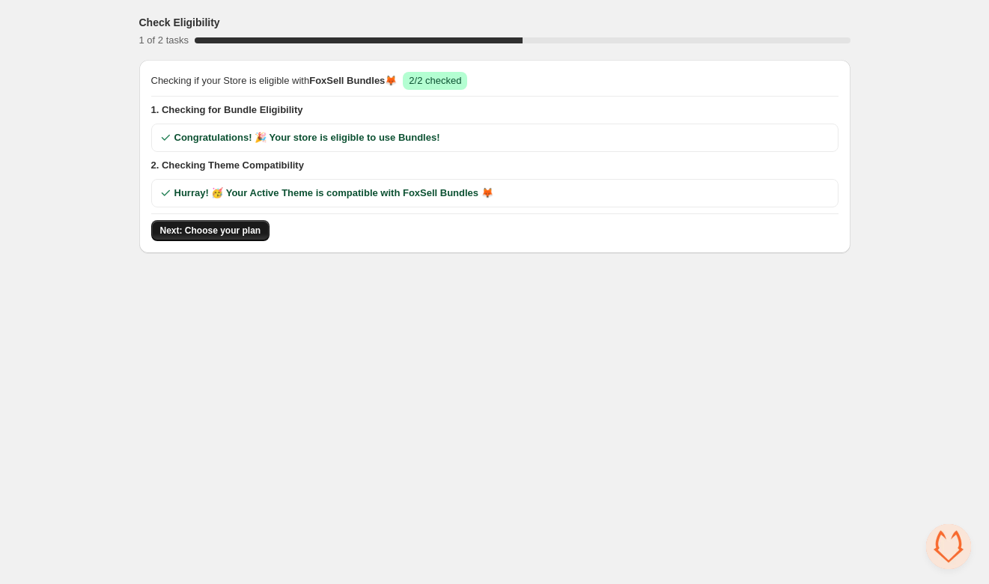
click at [224, 235] on span "Next: Choose your plan" at bounding box center [210, 231] width 101 height 12
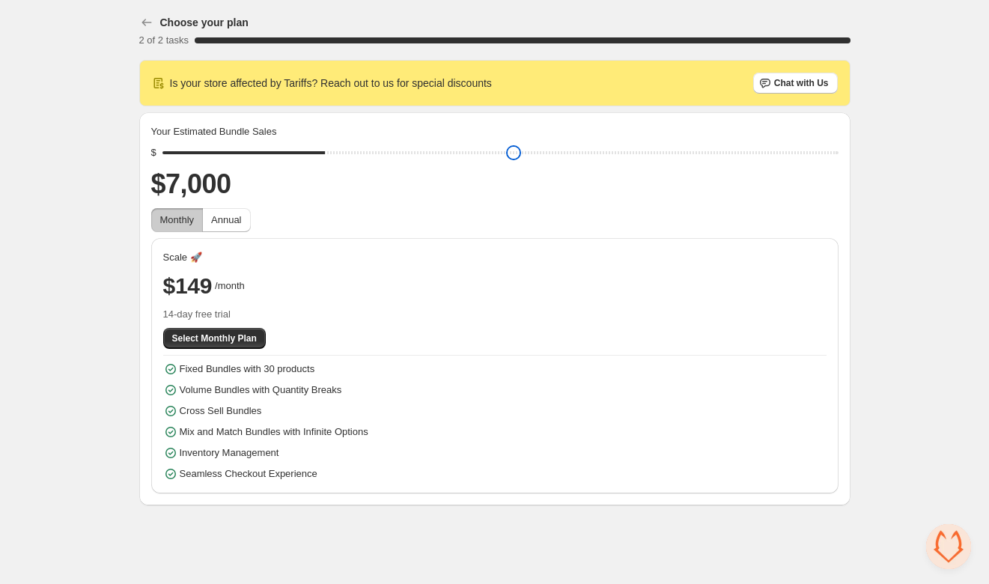
type input "****"
drag, startPoint x: 272, startPoint y: 150, endPoint x: 281, endPoint y: 158, distance: 11.7
click at [281, 158] on input "range" at bounding box center [500, 152] width 676 height 21
click at [246, 329] on button "Select Monthly Plan" at bounding box center [214, 338] width 103 height 21
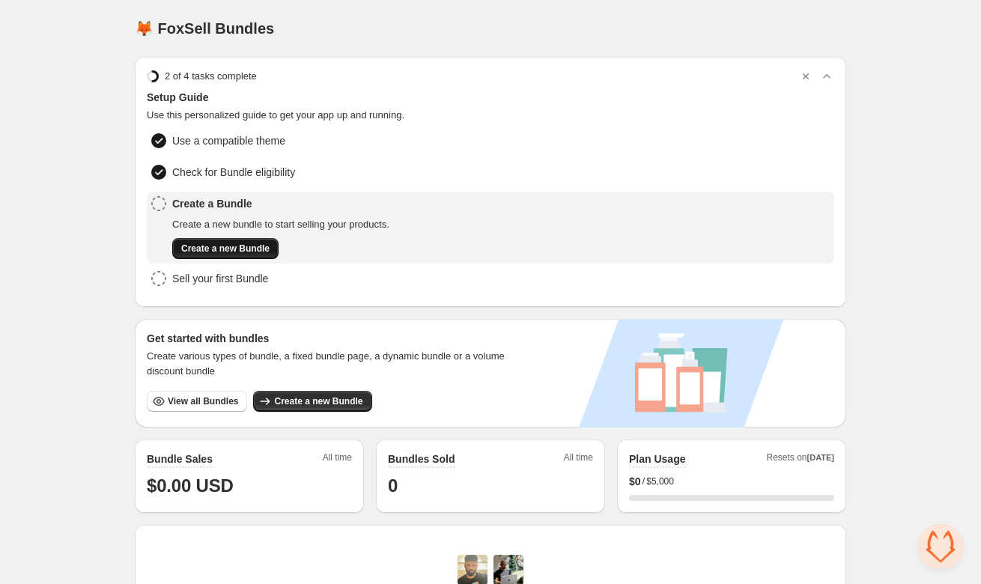
click at [263, 252] on span "Create a new Bundle" at bounding box center [225, 249] width 88 height 12
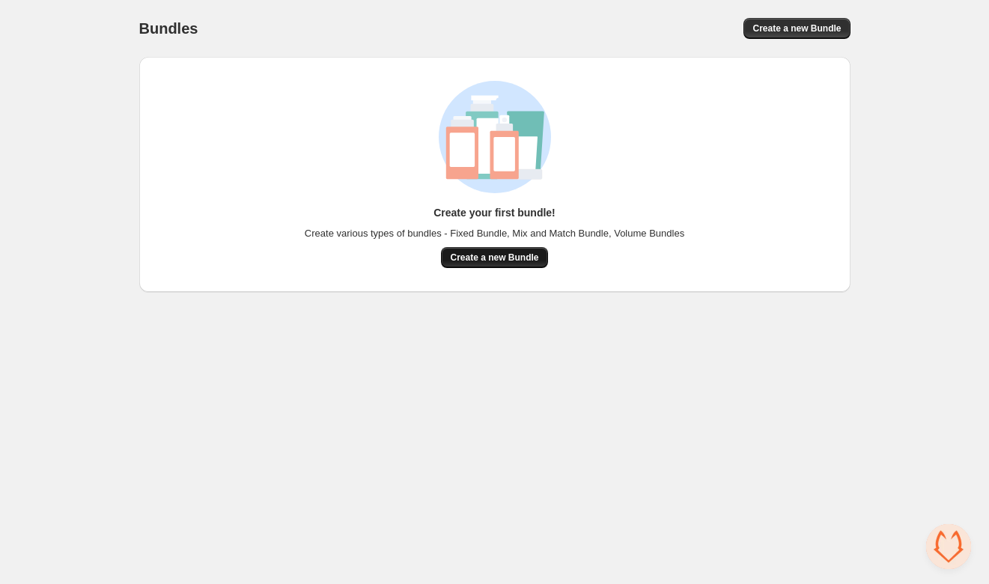
click at [456, 252] on span "Create a new Bundle" at bounding box center [494, 257] width 88 height 12
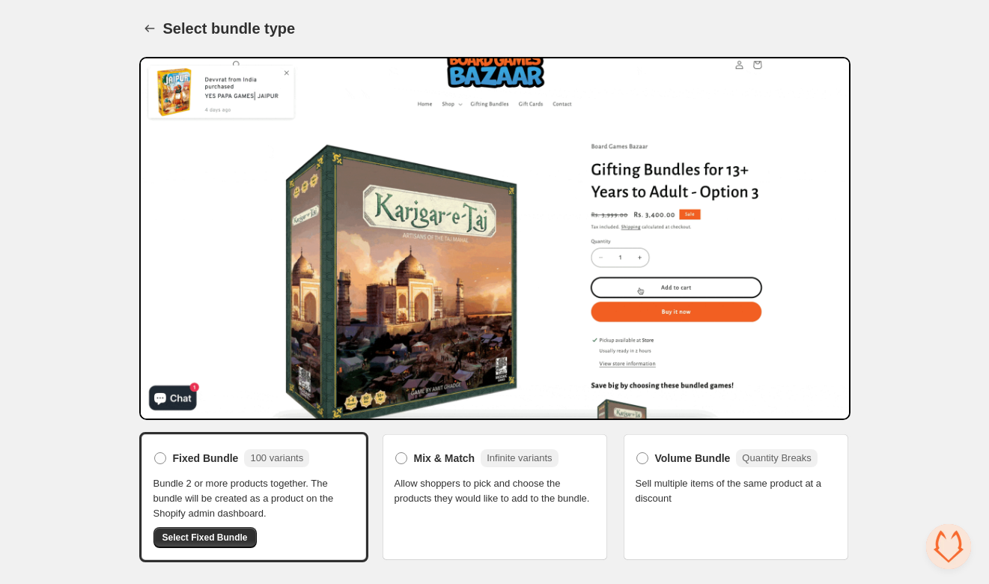
click at [460, 491] on span "Allow shoppers to pick and choose the products they would like to add to the bu…" at bounding box center [494, 491] width 201 height 30
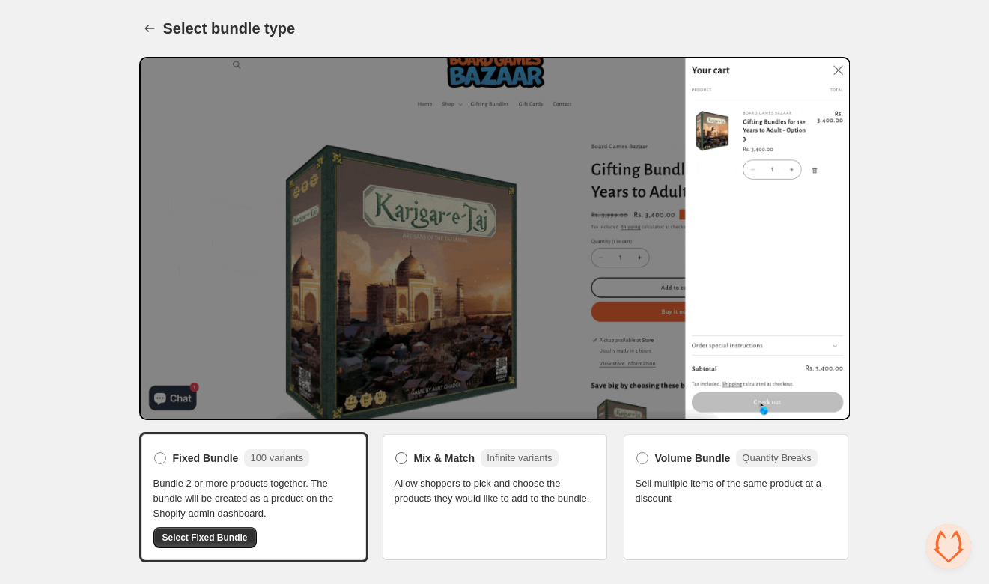
click at [397, 464] on span at bounding box center [400, 457] width 13 height 13
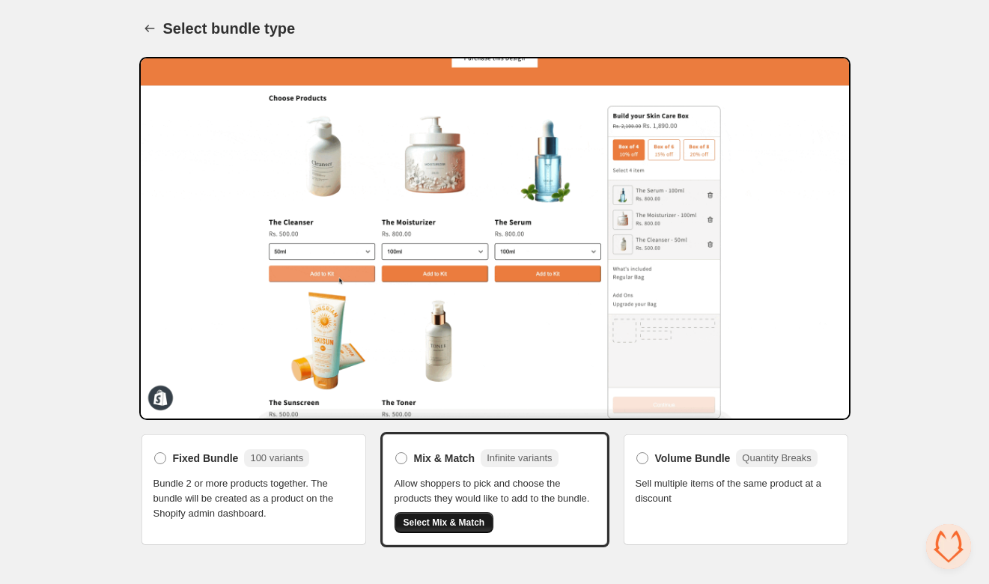
click at [438, 528] on span "Select Mix & Match" at bounding box center [444, 522] width 82 height 12
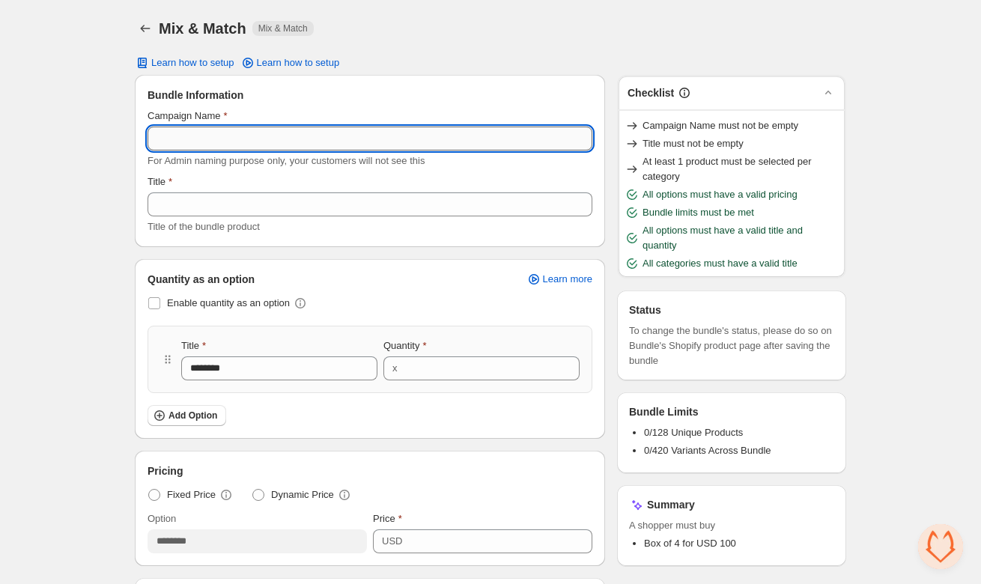
click at [258, 133] on input "Campaign Name" at bounding box center [369, 138] width 445 height 24
click at [210, 137] on input "**********" at bounding box center [369, 138] width 445 height 24
type input "**********"
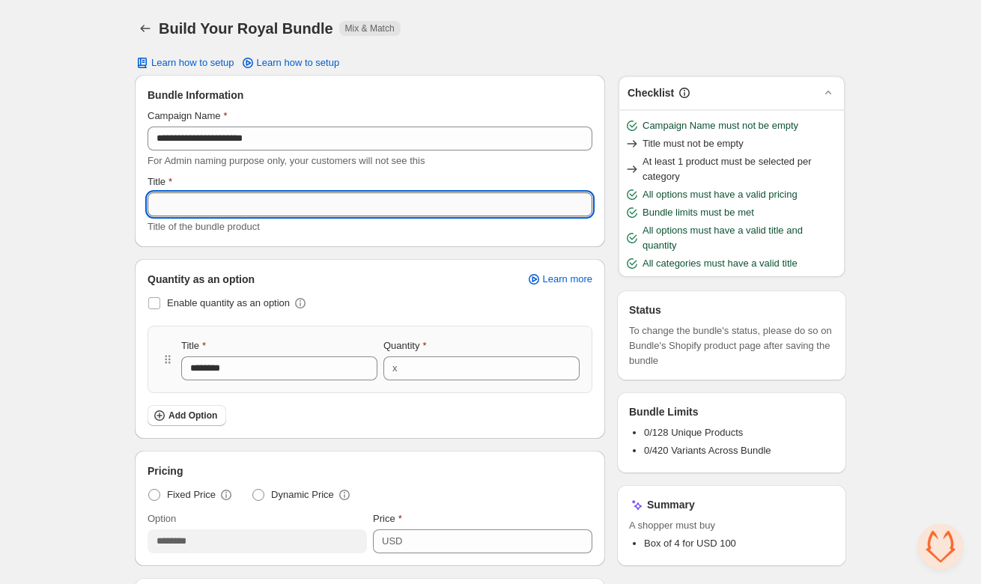
click at [208, 200] on input "Title" at bounding box center [369, 204] width 445 height 24
paste input "**********"
type input "**********"
click at [81, 374] on div "**********" at bounding box center [490, 536] width 981 height 1072
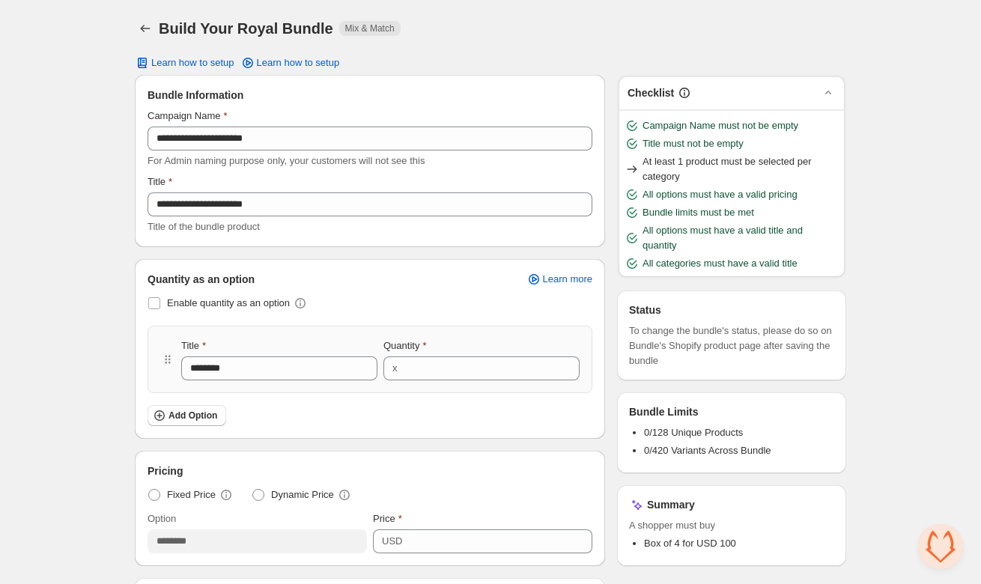
scroll to position [208, 0]
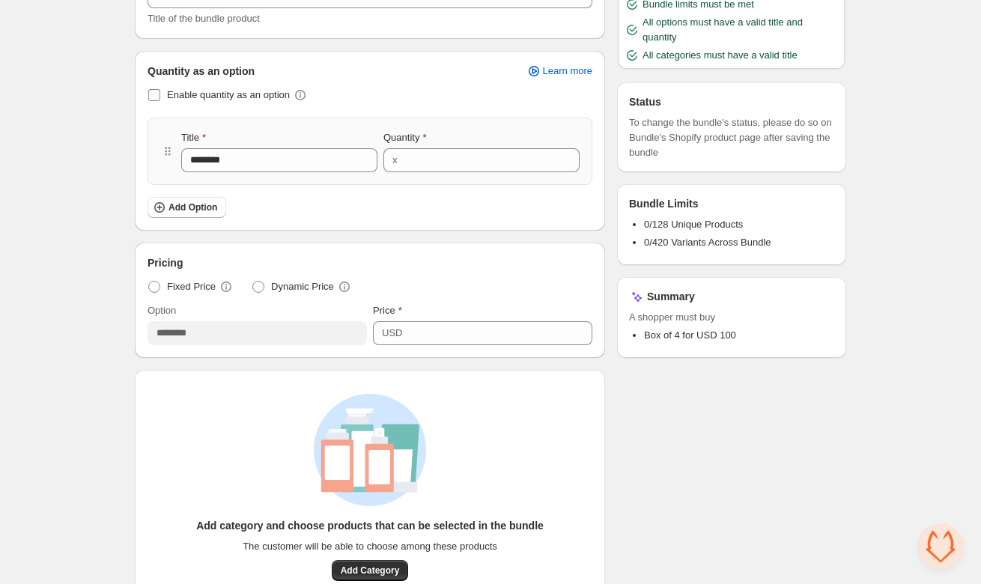
click at [152, 97] on span at bounding box center [154, 95] width 12 height 12
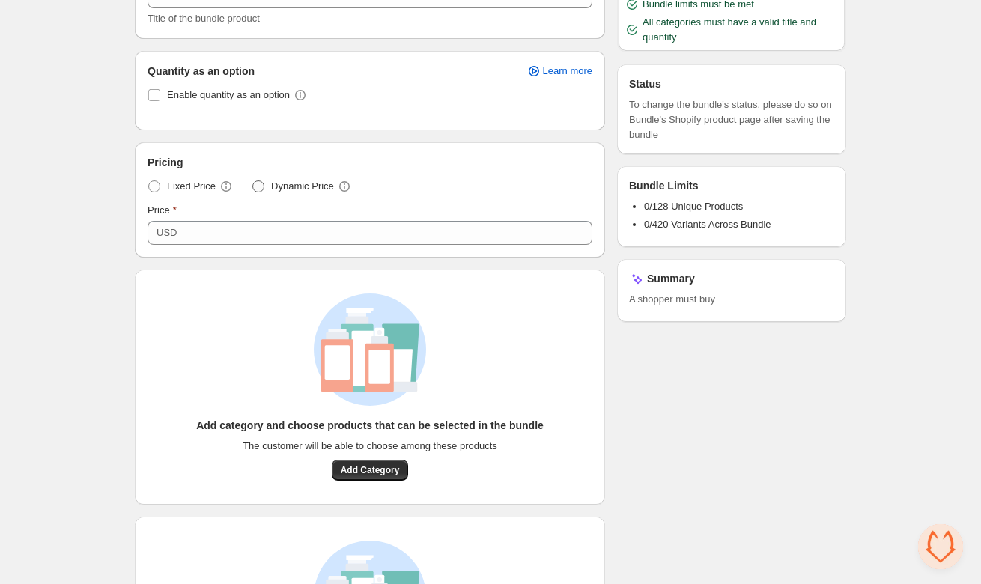
click at [262, 183] on span at bounding box center [258, 186] width 12 height 12
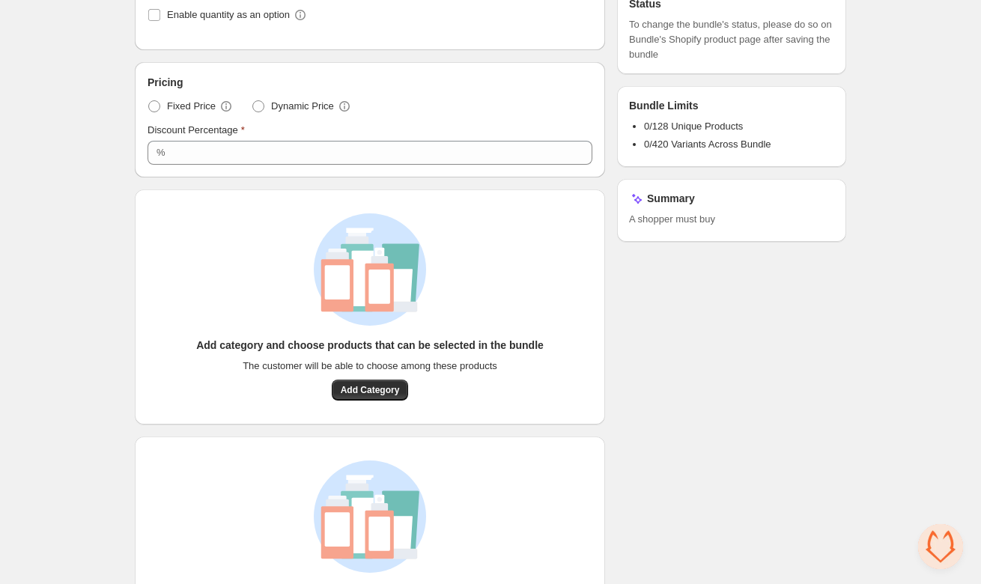
scroll to position [388, 0]
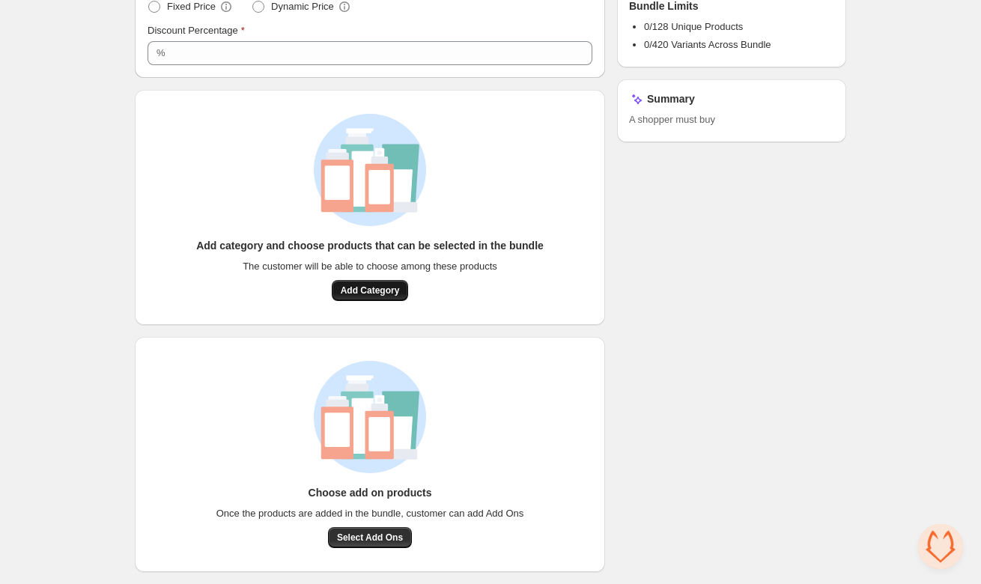
click at [338, 296] on button "Add Category" at bounding box center [370, 290] width 77 height 21
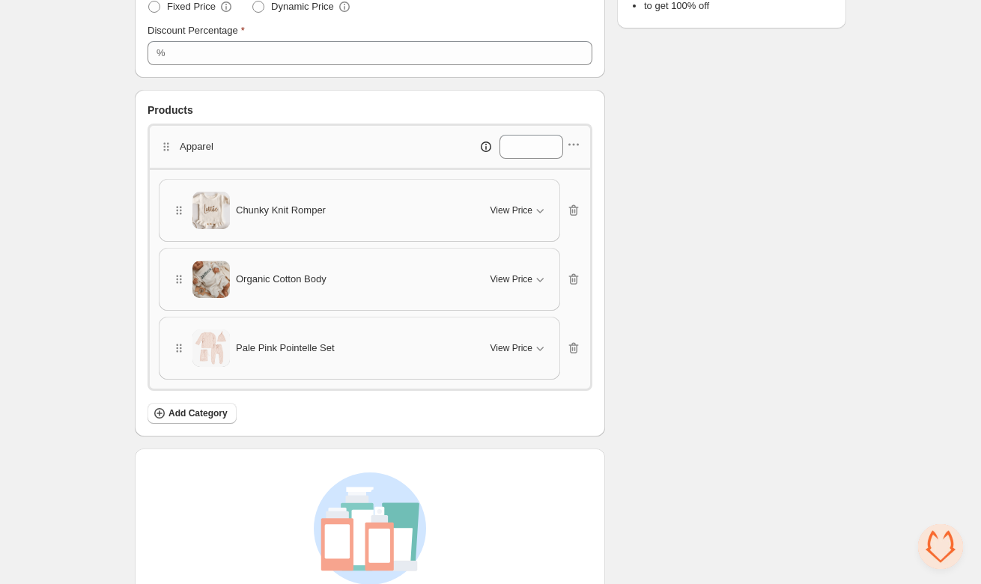
scroll to position [499, 0]
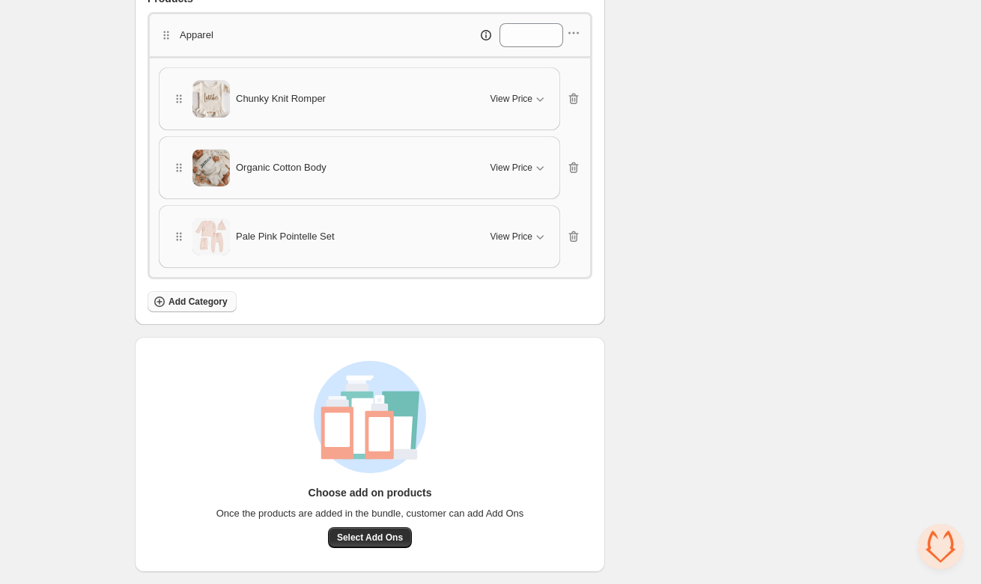
click at [187, 310] on button "Add Category" at bounding box center [191, 301] width 89 height 21
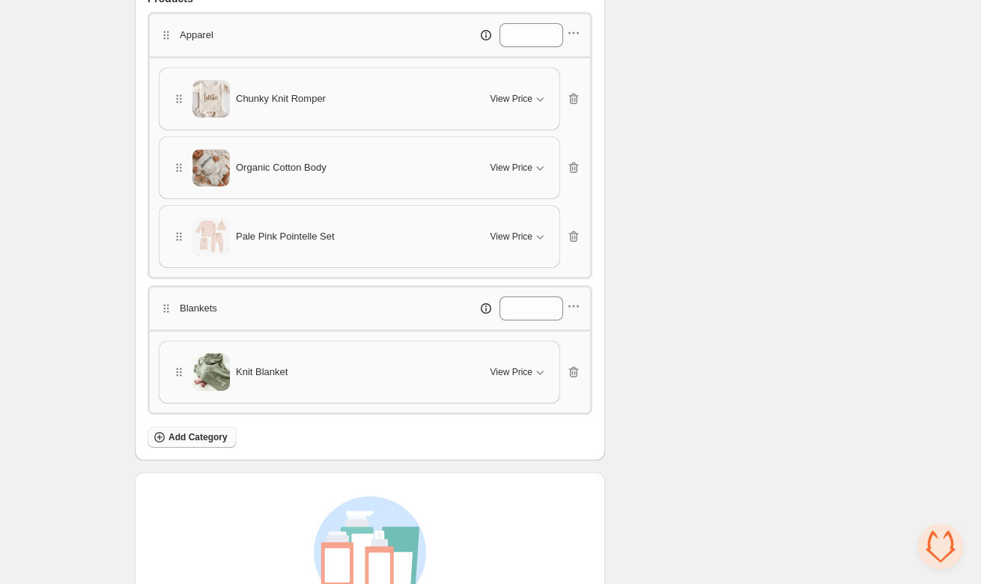
click at [179, 438] on span "Add Category" at bounding box center [197, 437] width 59 height 12
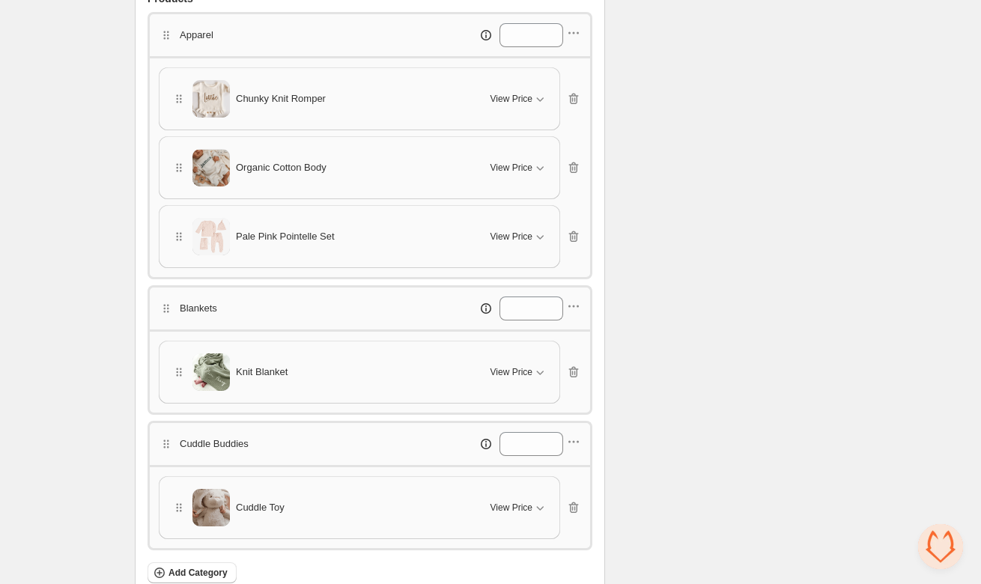
scroll to position [770, 0]
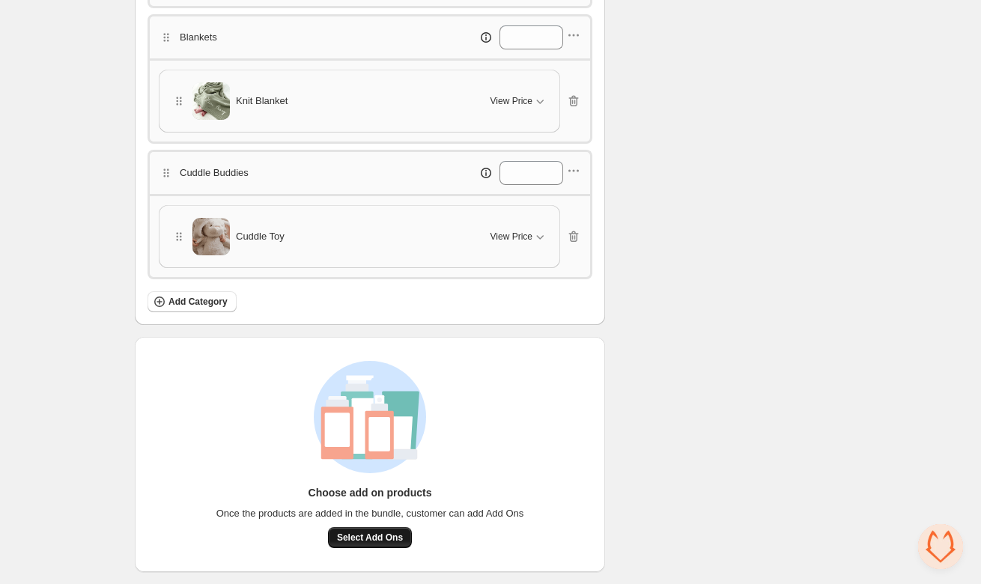
click at [379, 542] on span "Select Add Ons" at bounding box center [370, 537] width 66 height 12
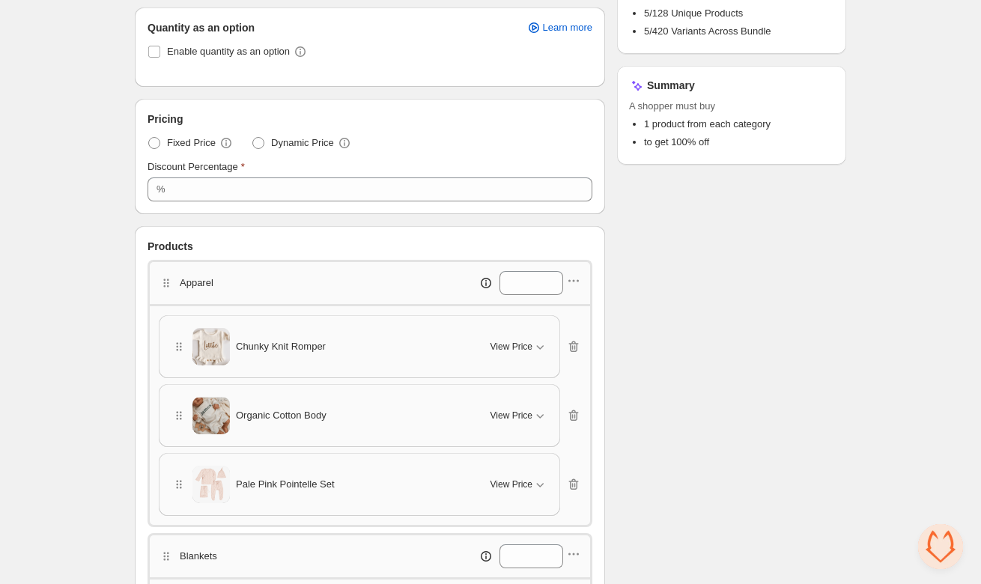
scroll to position [0, 0]
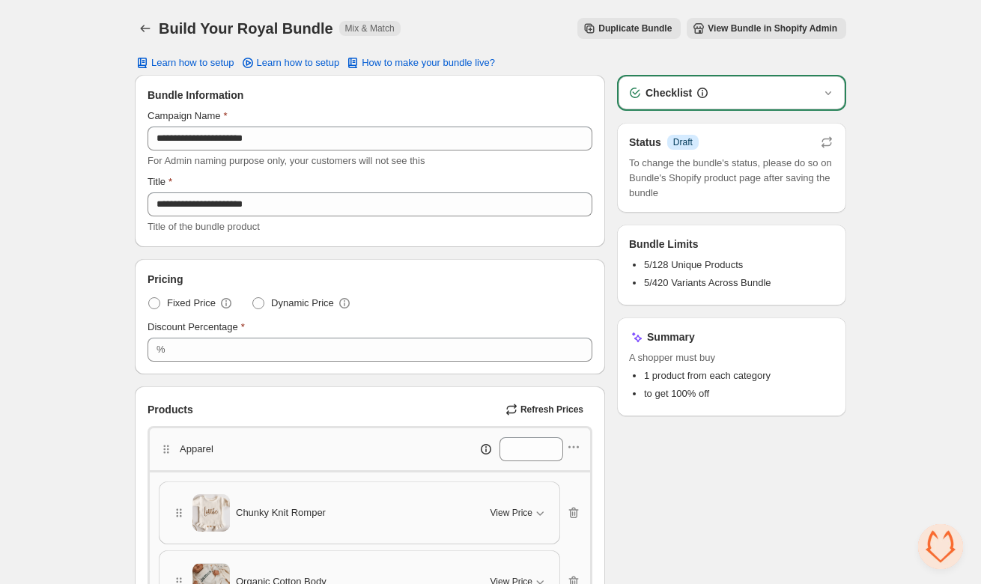
click at [819, 88] on div "Checklist" at bounding box center [731, 92] width 208 height 15
click at [826, 91] on icon "button" at bounding box center [827, 92] width 15 height 15
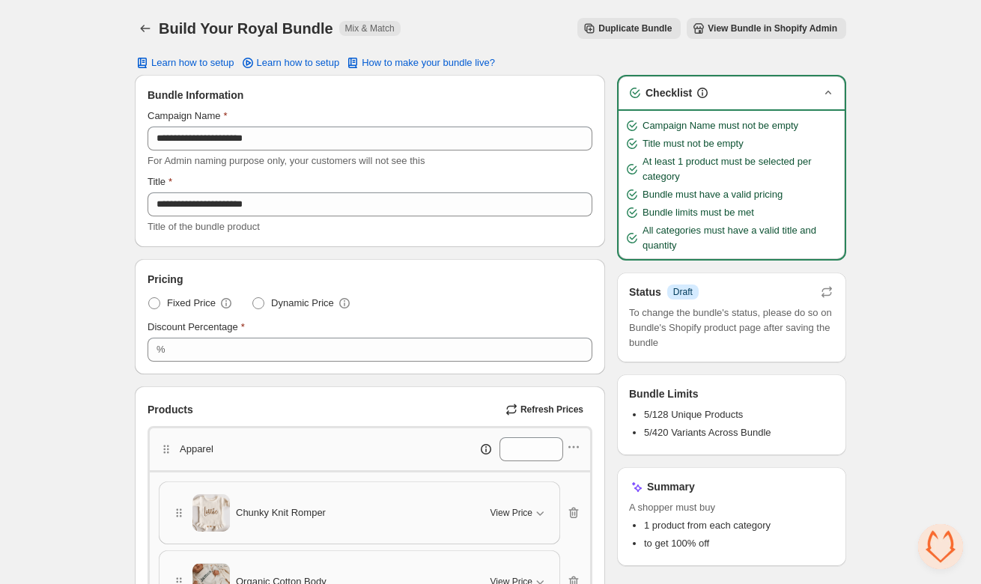
click at [448, 66] on span "How to make your bundle live?" at bounding box center [428, 63] width 133 height 12
click at [829, 94] on icon "button" at bounding box center [827, 92] width 15 height 15
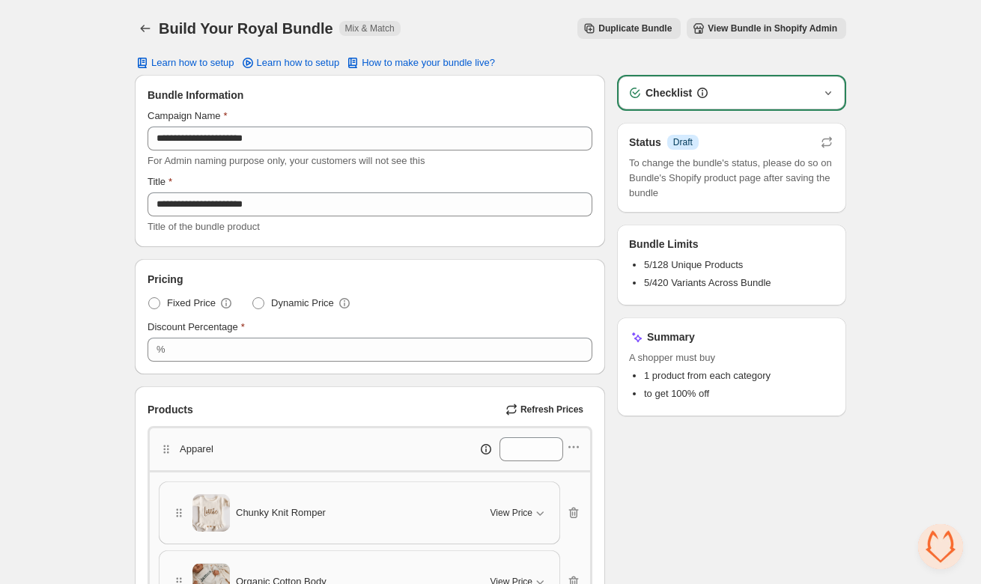
click at [681, 136] on span "Draft" at bounding box center [682, 142] width 19 height 12
click at [680, 144] on span "Draft" at bounding box center [682, 142] width 19 height 12
click at [823, 139] on icon "button" at bounding box center [826, 142] width 15 height 15
click at [139, 29] on icon "Back" at bounding box center [145, 28] width 15 height 15
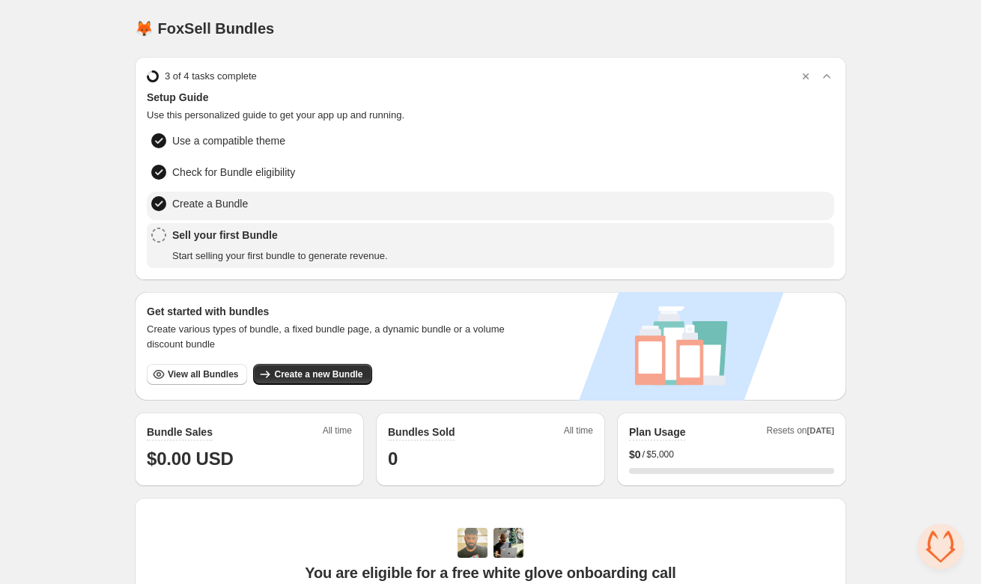
click at [219, 206] on span "Create a Bundle" at bounding box center [210, 203] width 76 height 15
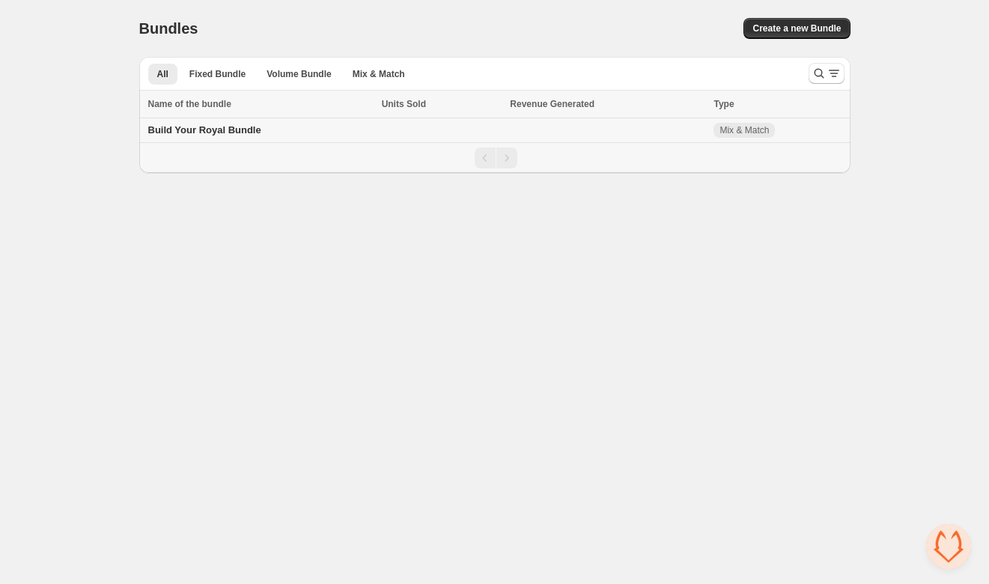
click at [808, 135] on td "Mix & Match" at bounding box center [779, 130] width 141 height 25
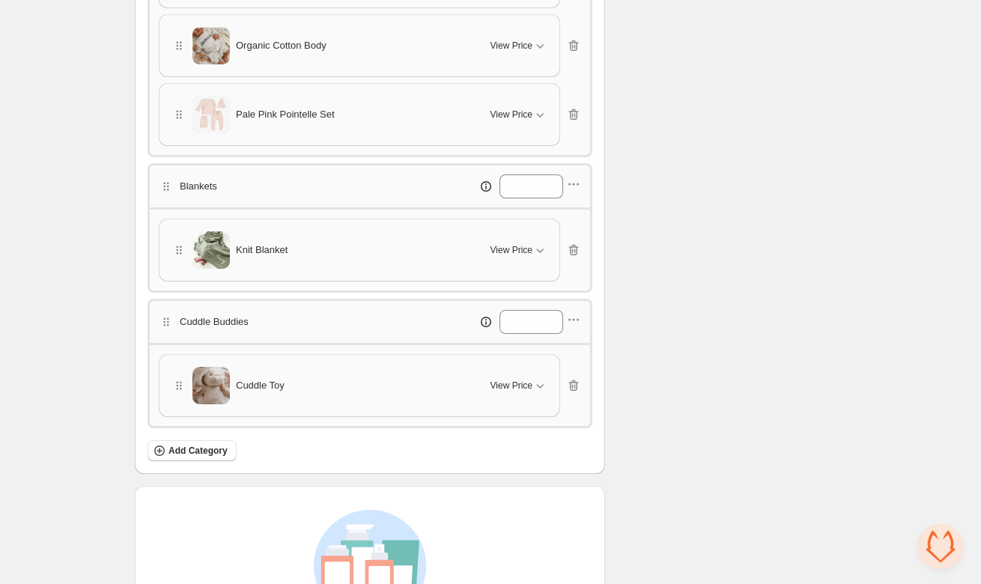
scroll to position [700, 0]
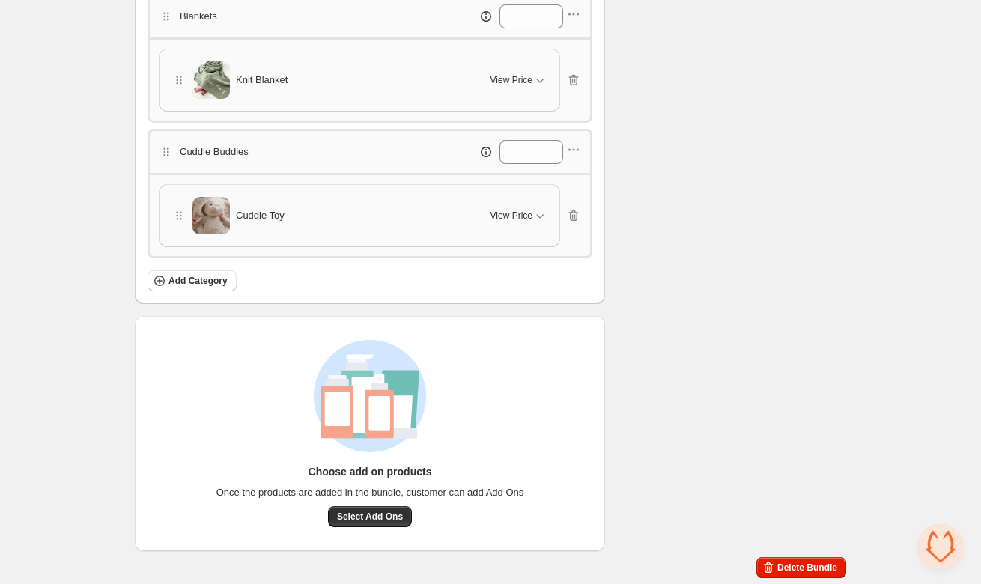
click at [789, 570] on span "Delete Bundle" at bounding box center [807, 567] width 60 height 12
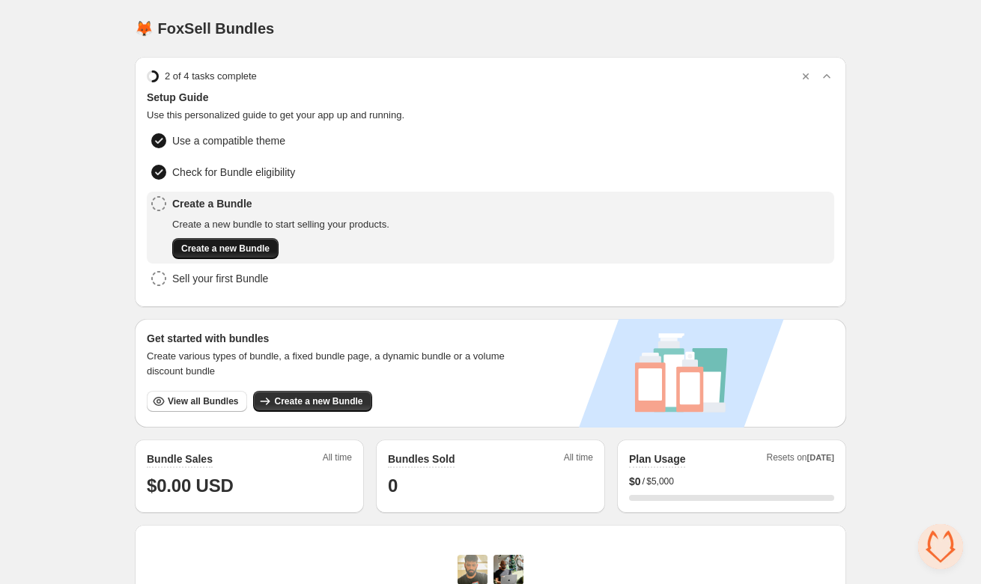
click at [203, 239] on button "Create a new Bundle" at bounding box center [225, 248] width 106 height 21
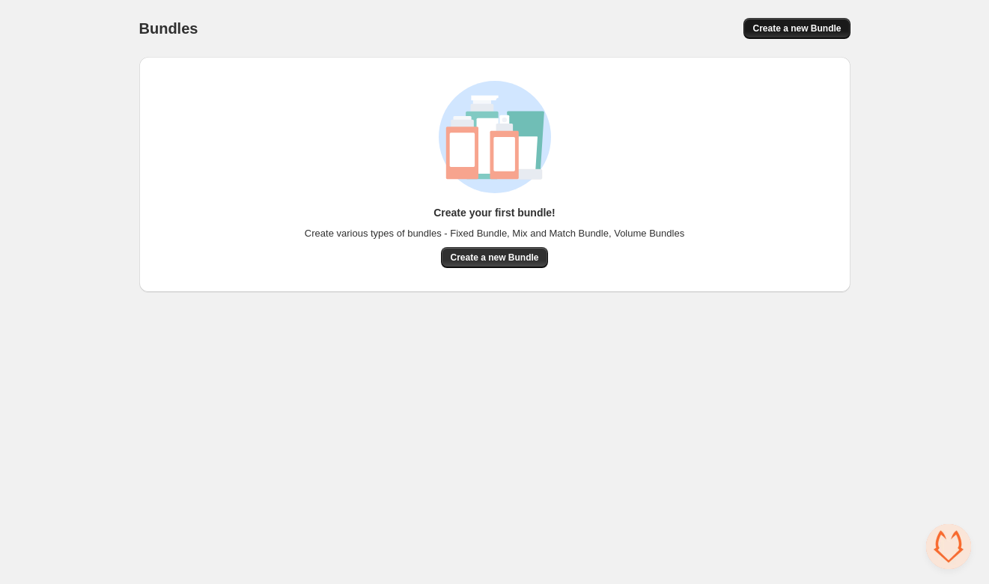
click at [811, 34] on button "Create a new Bundle" at bounding box center [796, 28] width 106 height 21
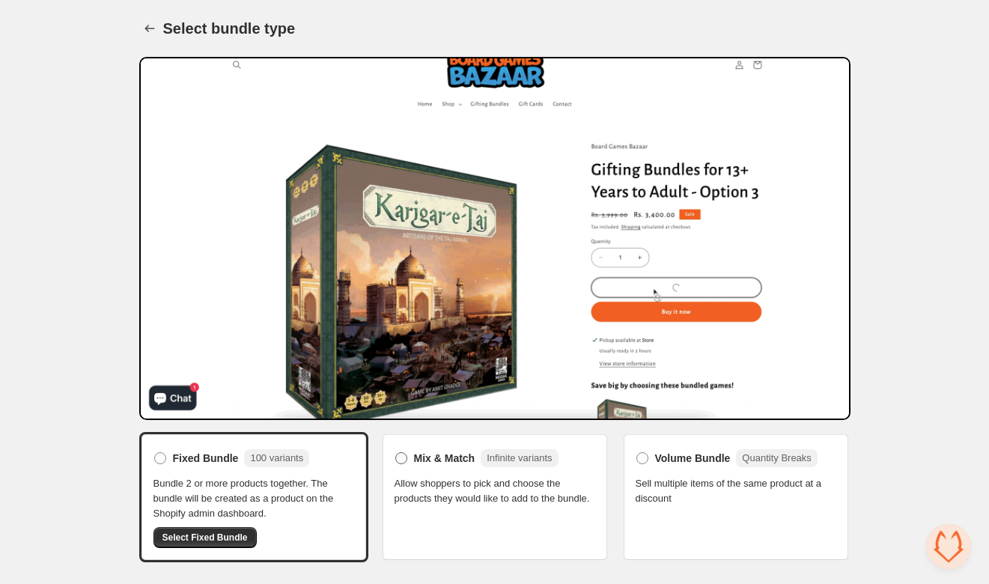
click at [397, 463] on span at bounding box center [401, 458] width 12 height 12
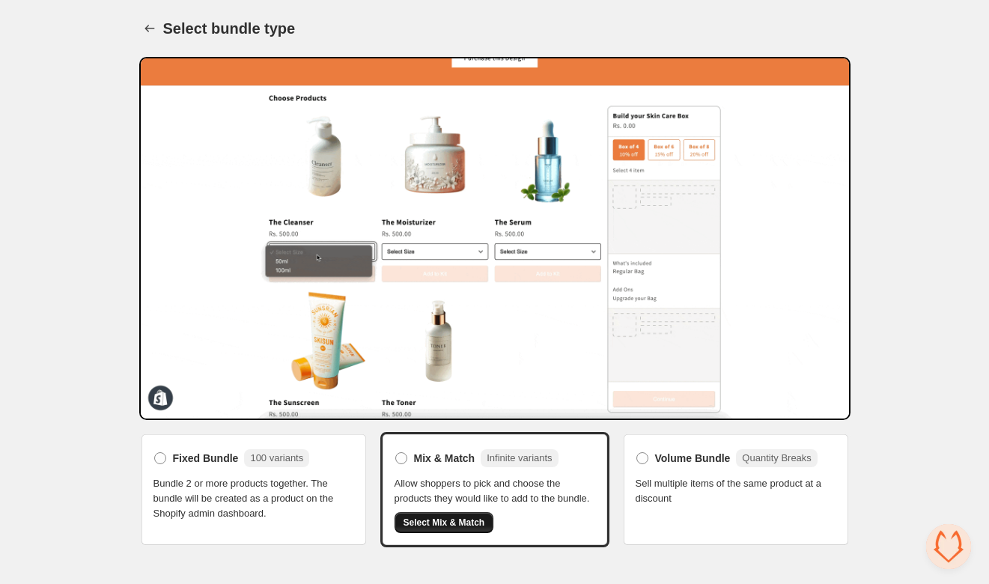
click at [482, 528] on span "Select Mix & Match" at bounding box center [444, 522] width 82 height 12
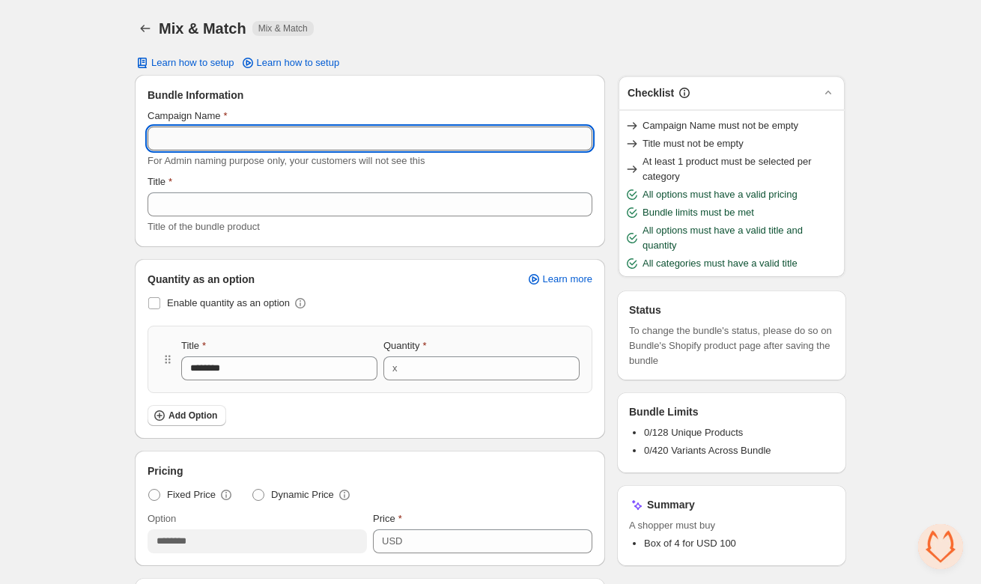
click at [237, 144] on input "Campaign Name" at bounding box center [369, 138] width 445 height 24
paste input "**********"
type input "**********"
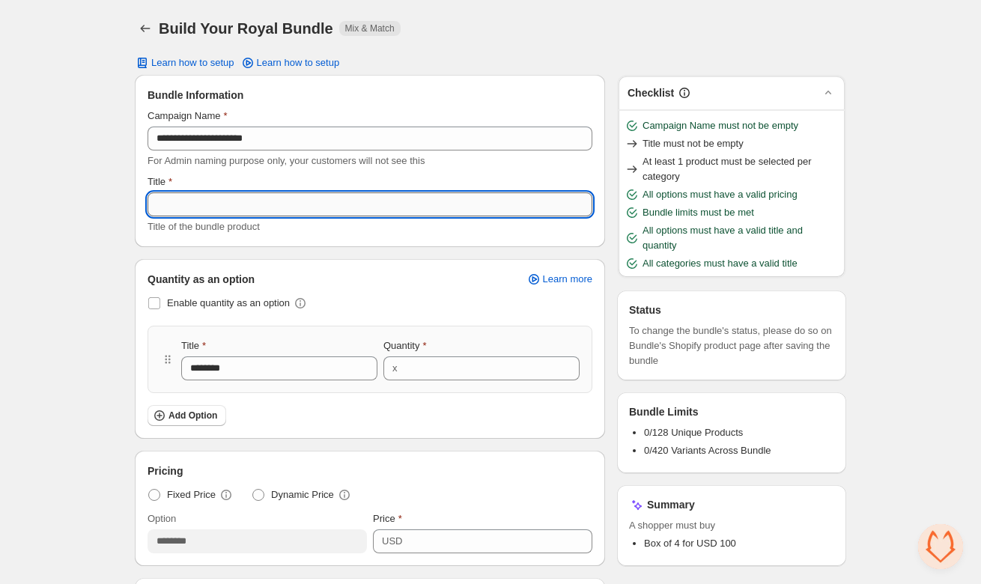
click at [216, 211] on input "Title" at bounding box center [369, 204] width 445 height 24
paste input "**********"
type input "**********"
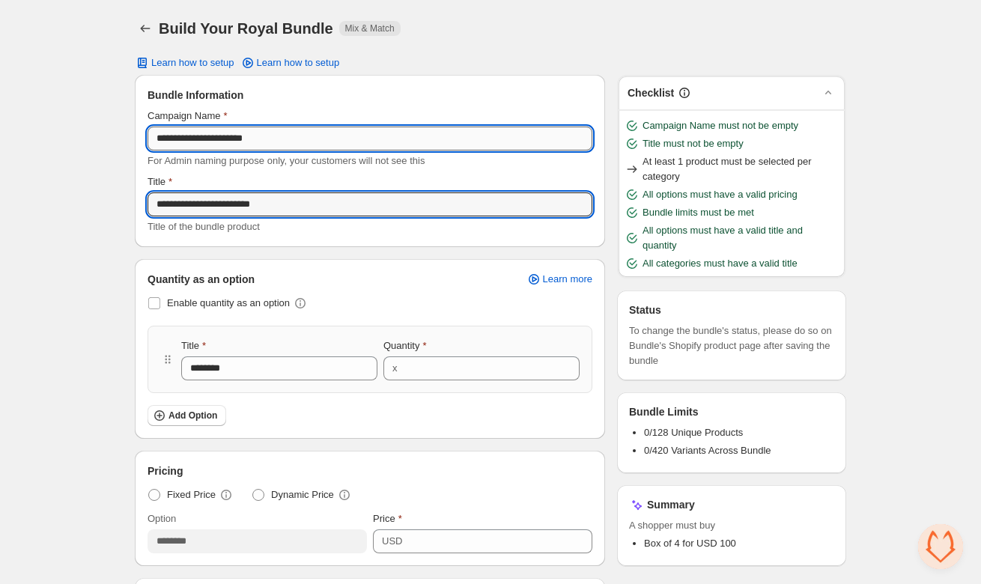
click at [293, 147] on input "**********" at bounding box center [369, 138] width 445 height 24
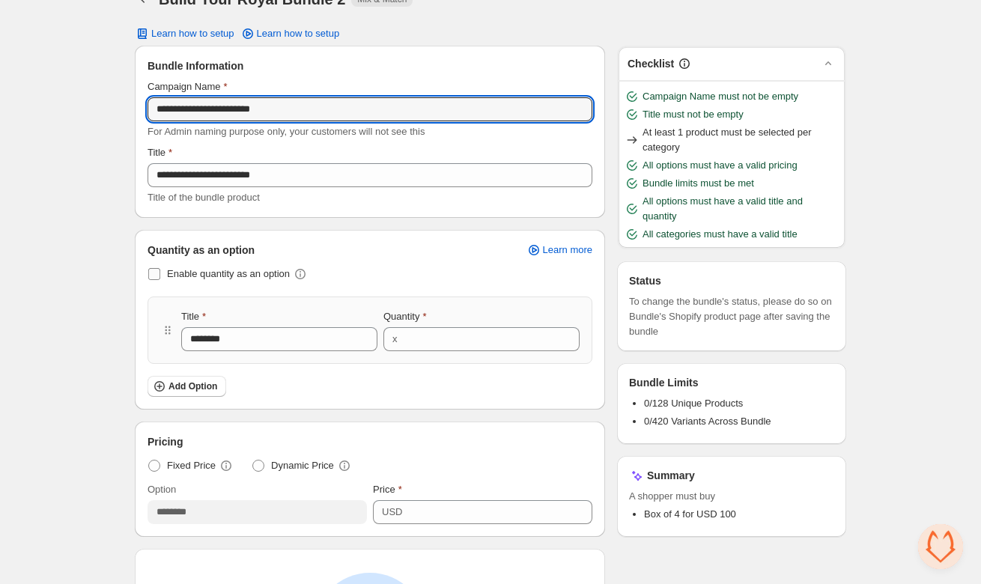
scroll to position [49, 0]
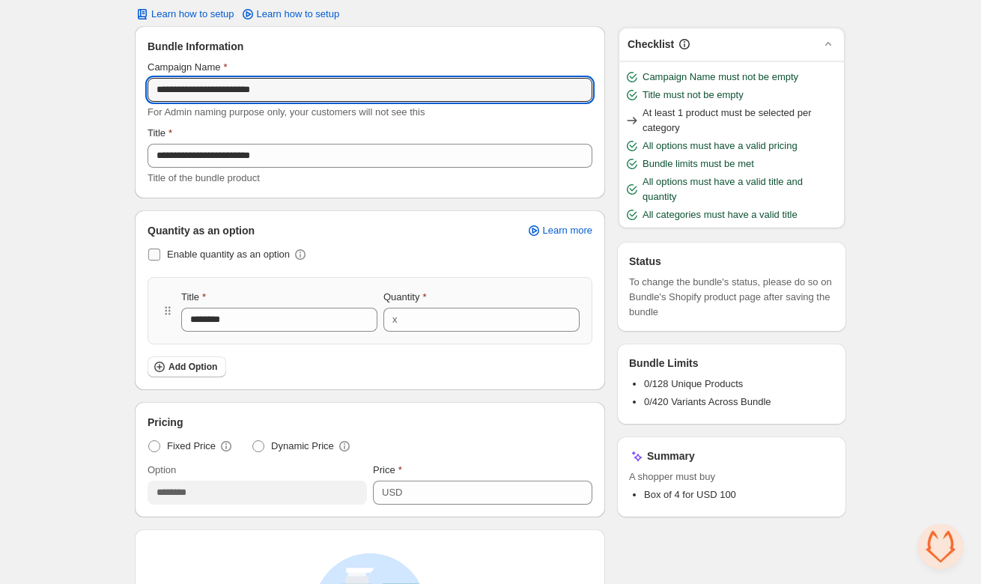
type input "**********"
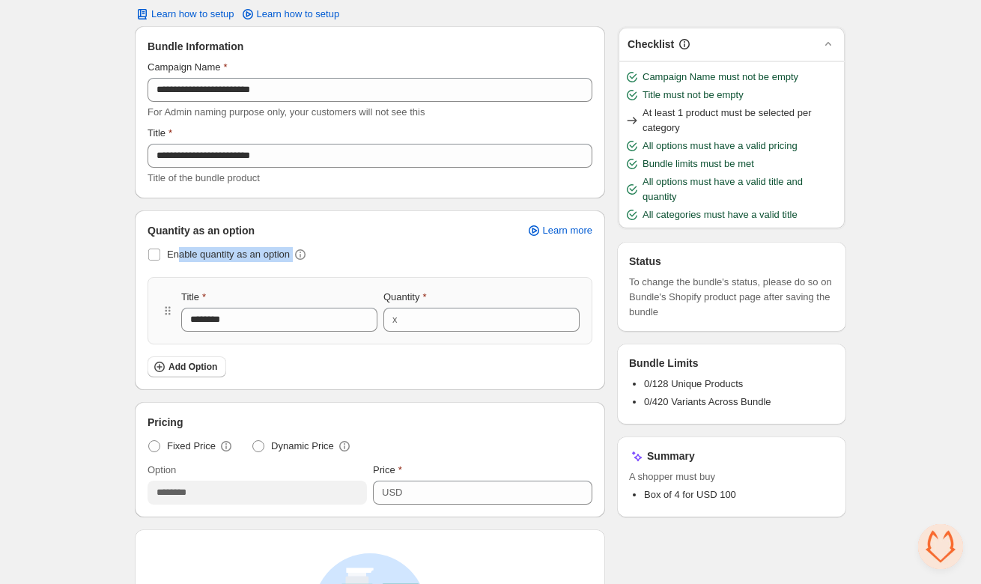
drag, startPoint x: 179, startPoint y: 253, endPoint x: 162, endPoint y: 293, distance: 43.6
click at [162, 293] on div "Enable quantity as an option Title ******** Quantity x * Add Option" at bounding box center [369, 310] width 445 height 133
click at [150, 251] on span at bounding box center [154, 254] width 12 height 12
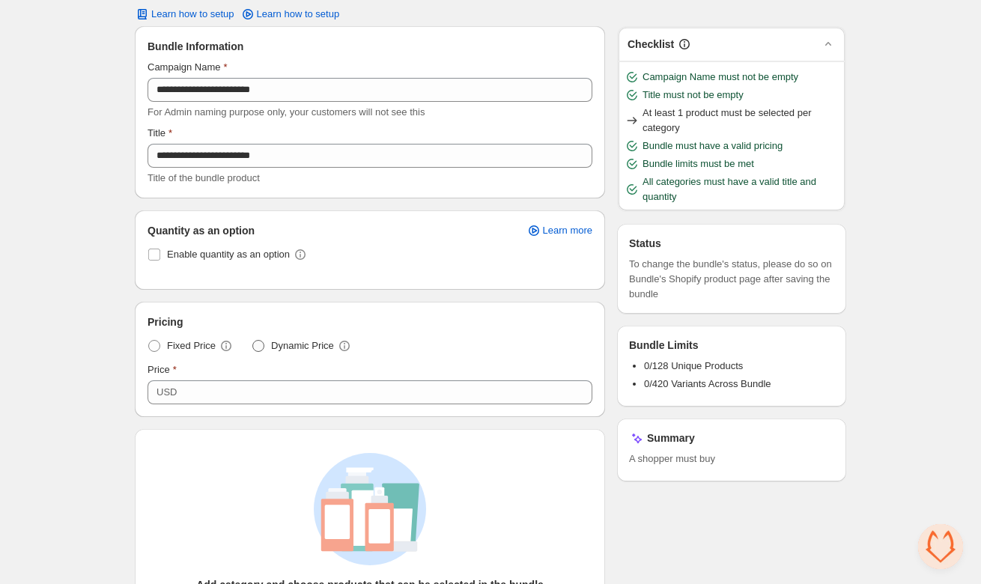
click at [259, 341] on span at bounding box center [258, 346] width 12 height 12
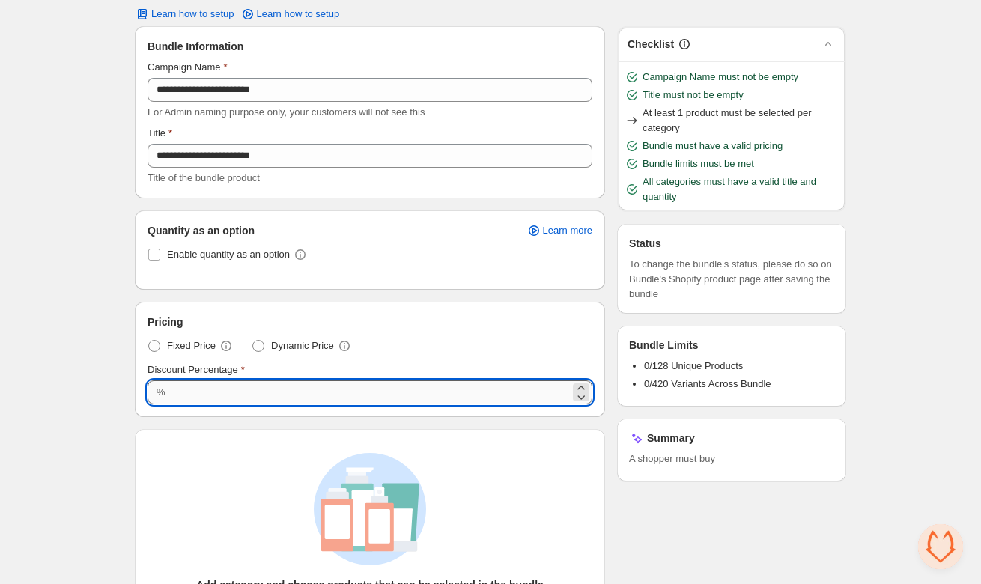
drag, startPoint x: 201, startPoint y: 388, endPoint x: 169, endPoint y: 396, distance: 33.0
click at [170, 396] on input "***" at bounding box center [370, 392] width 400 height 24
type input "*"
click at [188, 453] on div "Add category and choose products that can be selected in the bundle The custome…" at bounding box center [370, 546] width 422 height 187
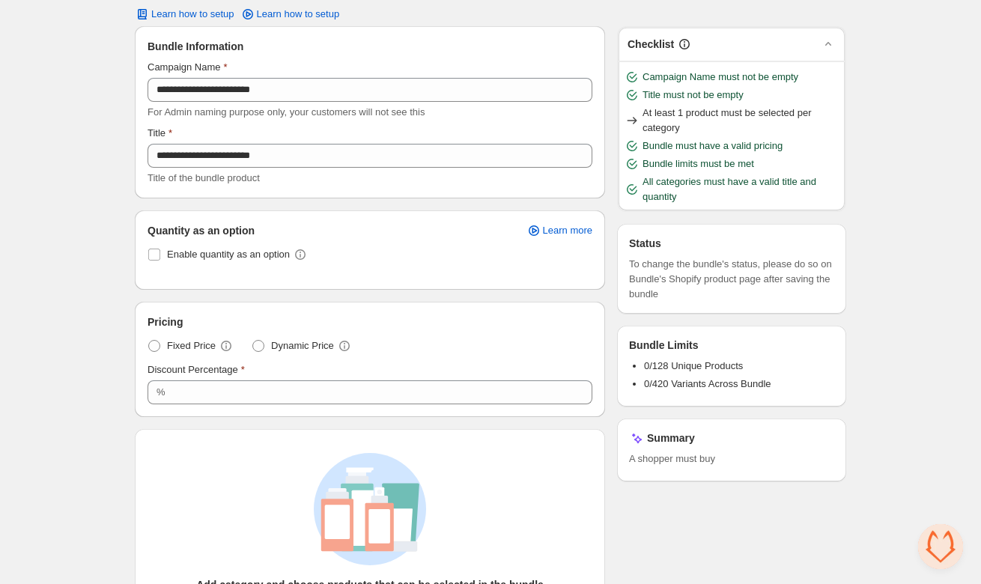
scroll to position [388, 0]
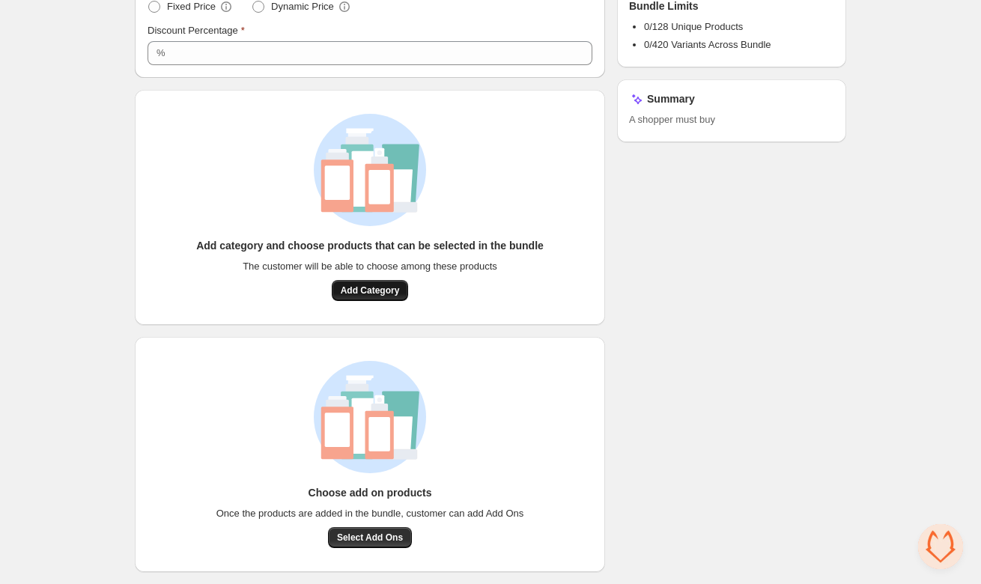
click at [353, 289] on span "Add Category" at bounding box center [370, 290] width 59 height 12
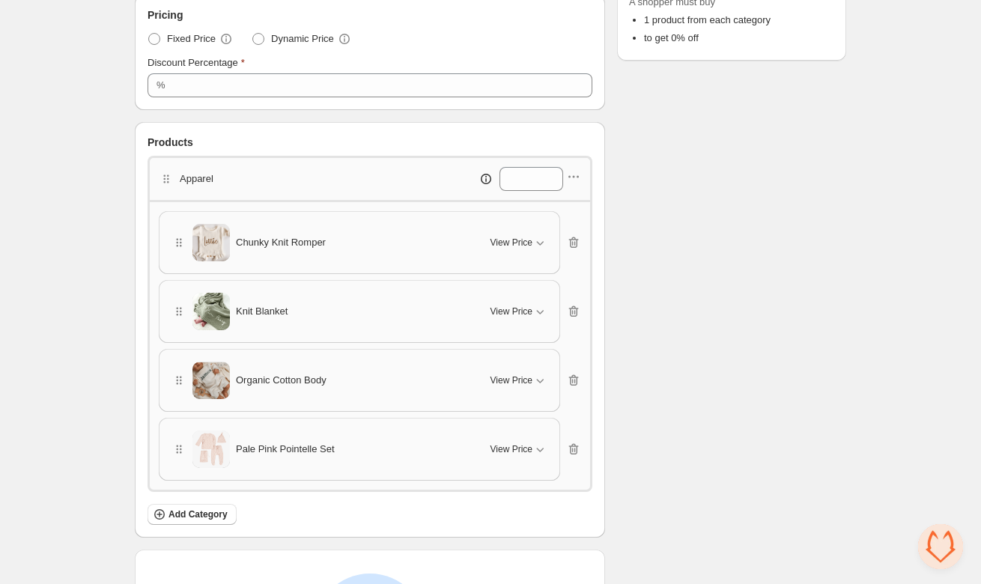
scroll to position [365, 0]
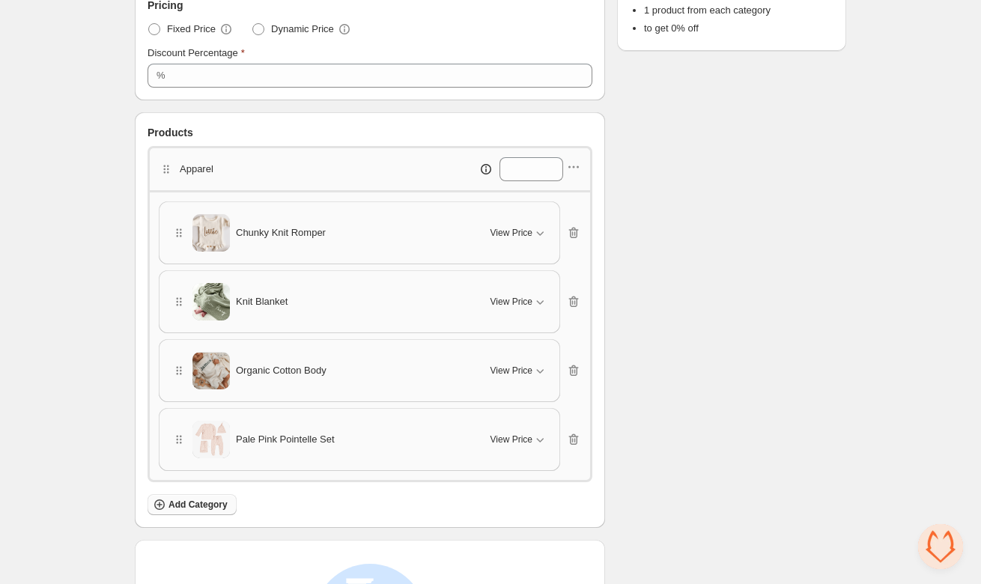
click at [215, 503] on span "Add Category" at bounding box center [197, 504] width 59 height 12
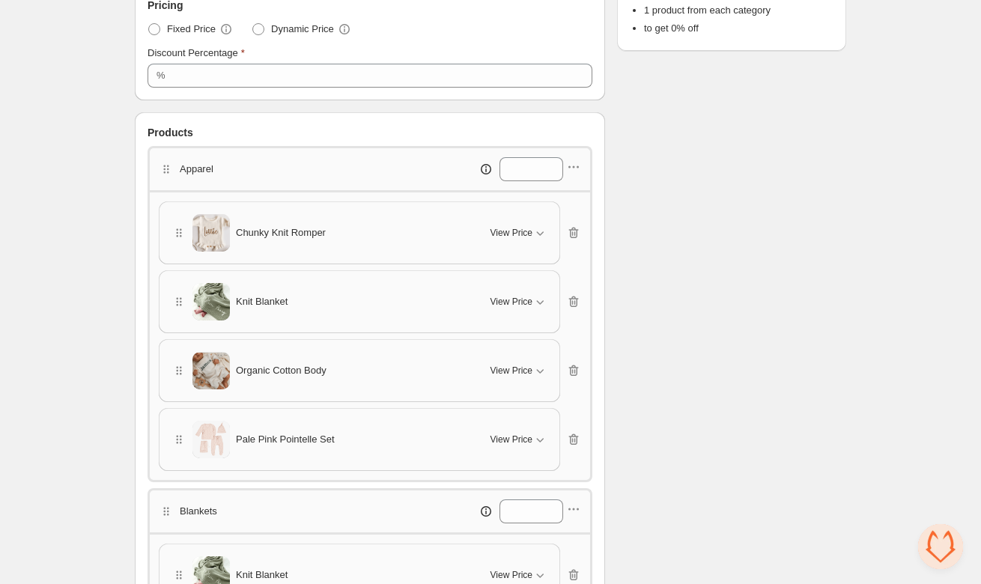
scroll to position [704, 0]
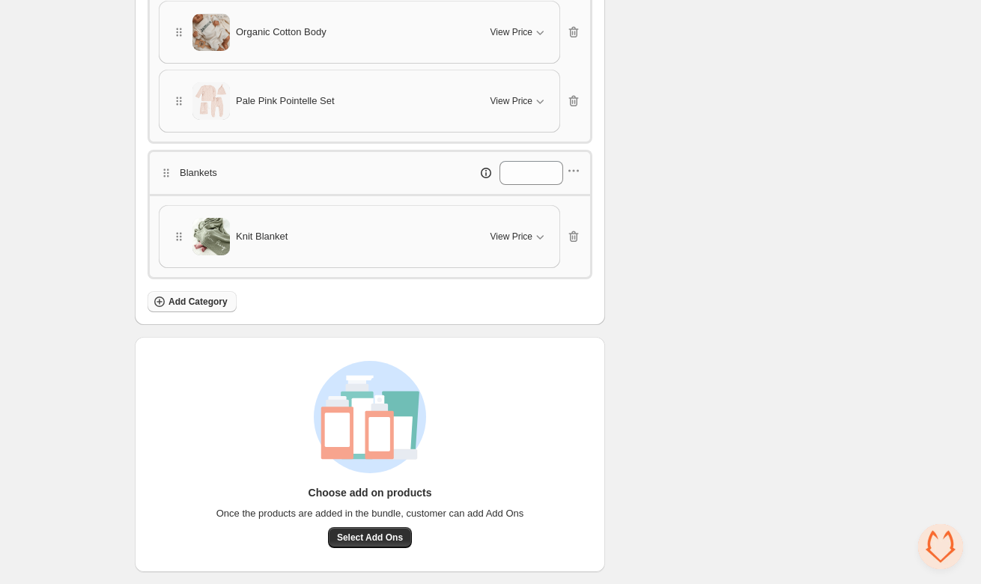
click at [201, 302] on span "Add Category" at bounding box center [197, 302] width 59 height 12
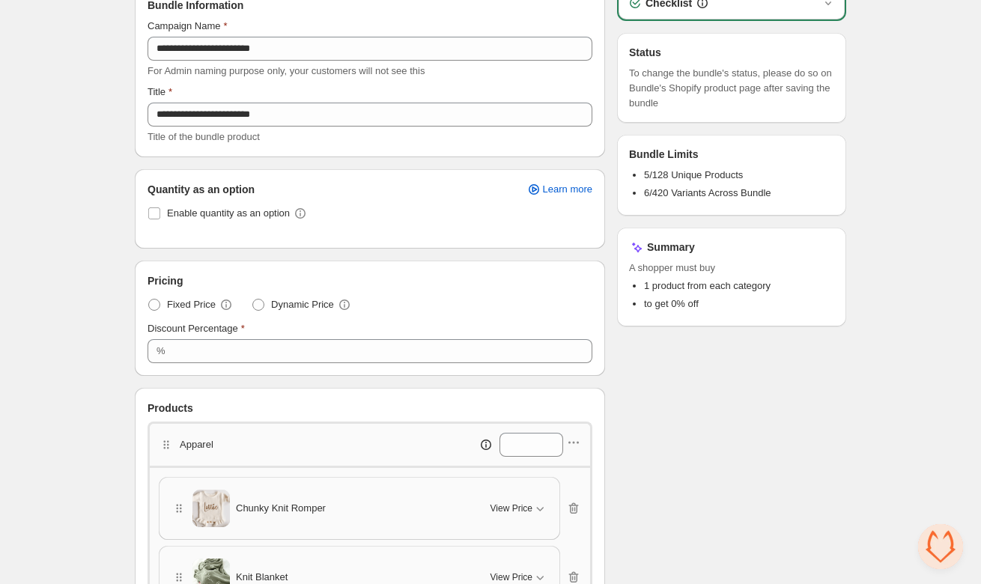
scroll to position [0, 0]
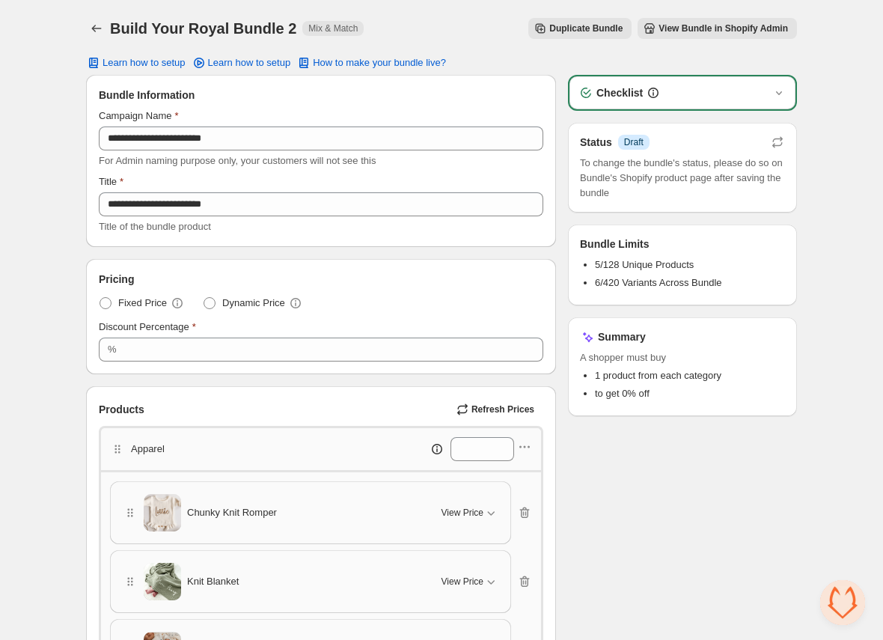
click at [704, 31] on span "View Bundle in Shopify Admin" at bounding box center [723, 28] width 129 height 12
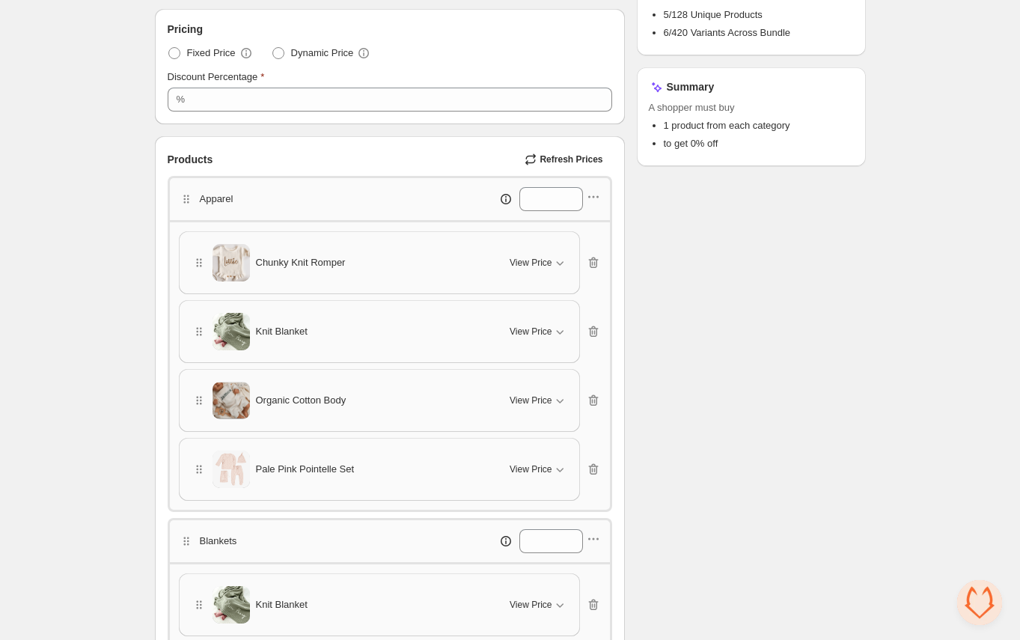
scroll to position [260, 0]
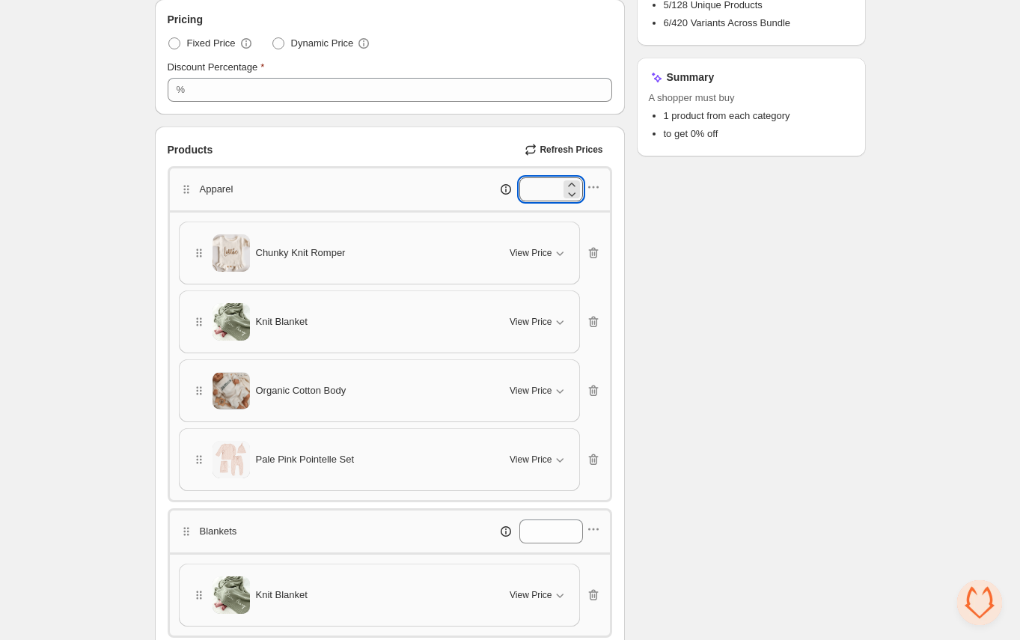
click at [546, 191] on input "*" at bounding box center [539, 189] width 41 height 24
click at [504, 192] on icon at bounding box center [506, 189] width 10 height 10
drag, startPoint x: 537, startPoint y: 189, endPoint x: 519, endPoint y: 193, distance: 18.3
click at [519, 193] on input "*" at bounding box center [539, 189] width 41 height 24
click at [597, 191] on icon "button" at bounding box center [593, 187] width 15 height 15
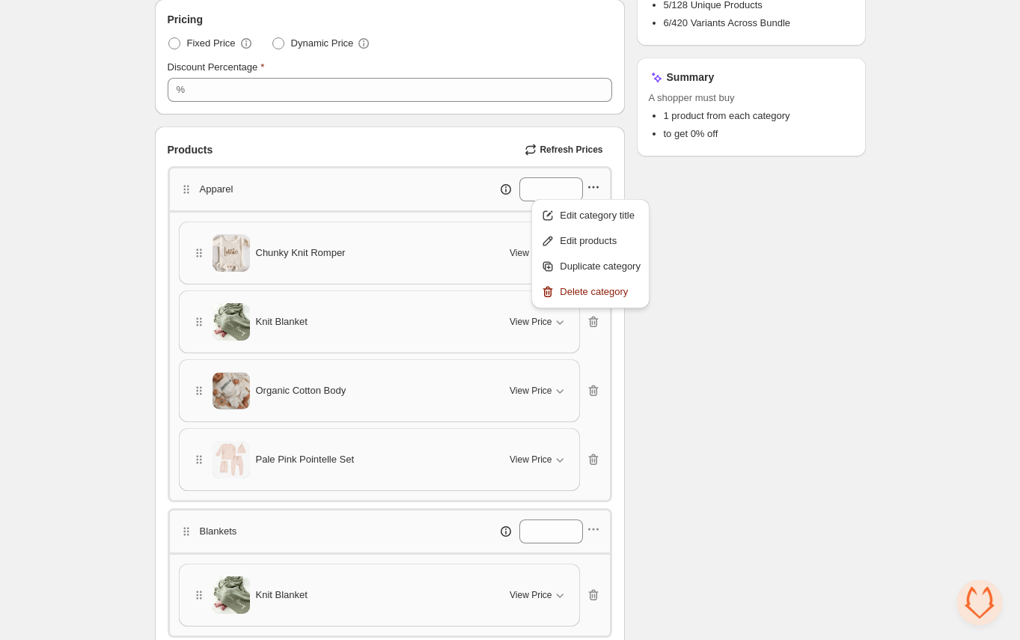
click at [353, 201] on div "Apparel *" at bounding box center [390, 188] width 445 height 44
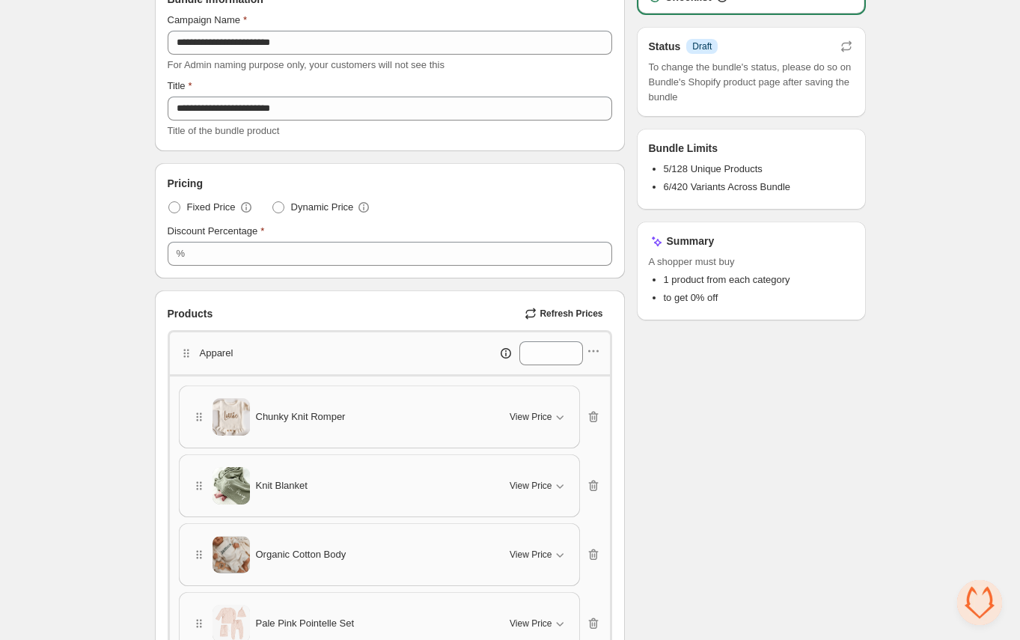
scroll to position [0, 0]
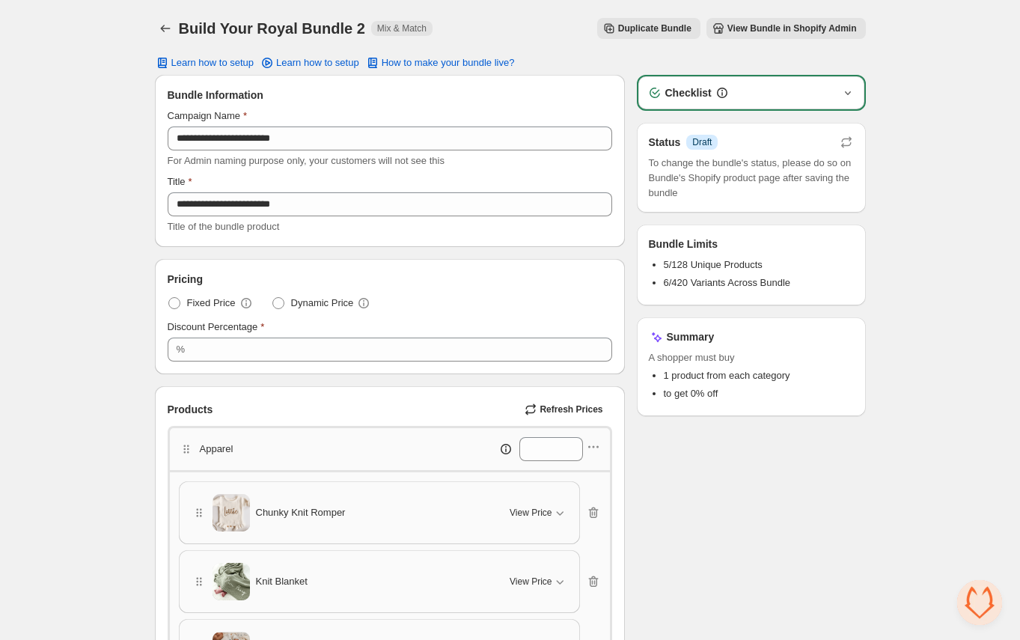
click at [847, 94] on icon "button" at bounding box center [847, 93] width 6 height 4
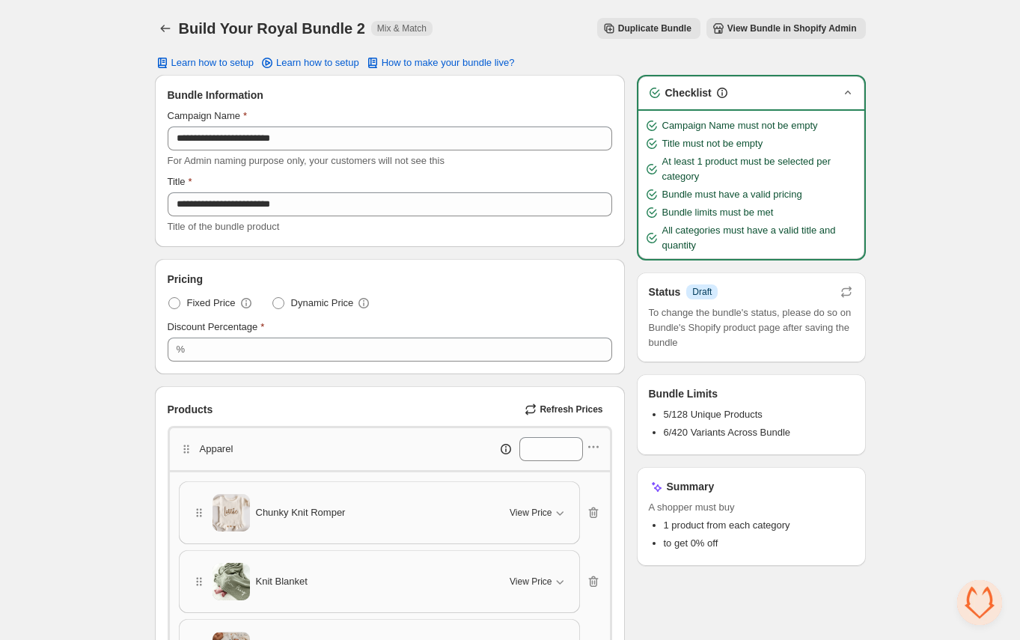
click at [847, 94] on icon "button" at bounding box center [848, 92] width 15 height 15
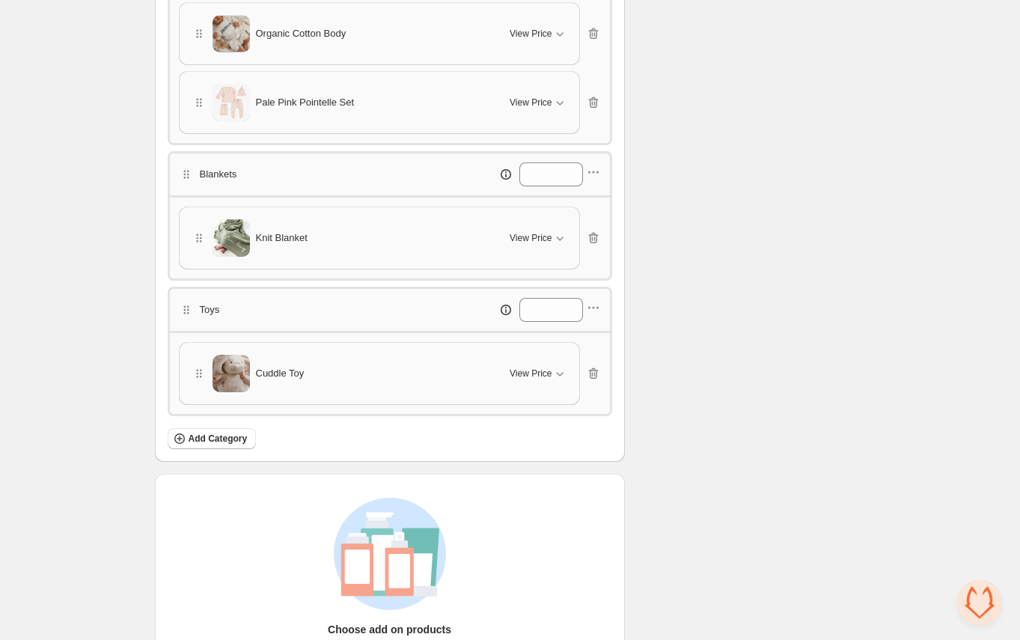
scroll to position [719, 0]
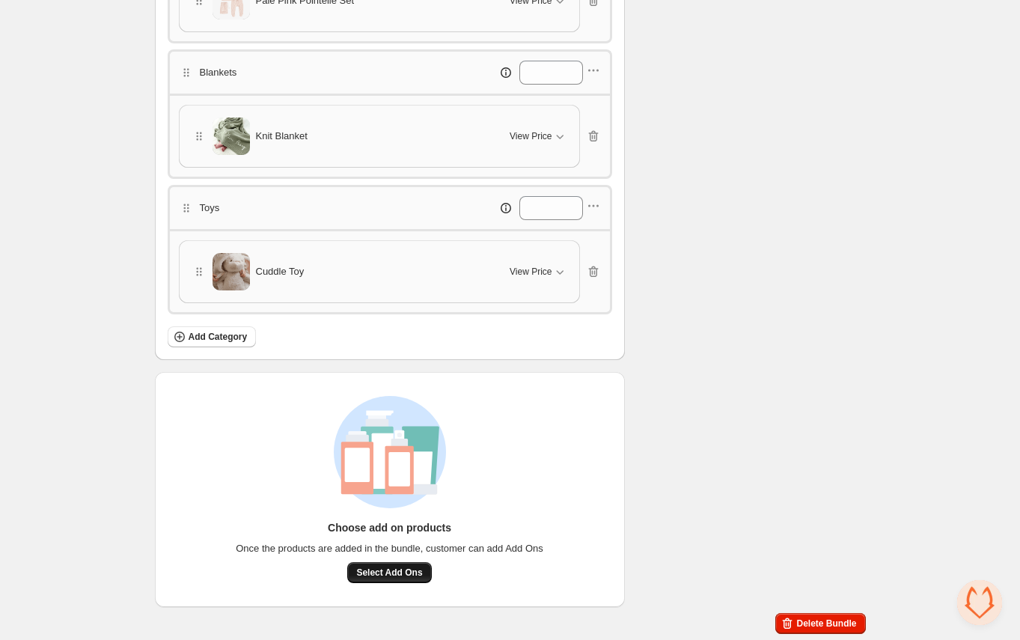
click at [398, 571] on span "Select Add Ons" at bounding box center [389, 573] width 66 height 12
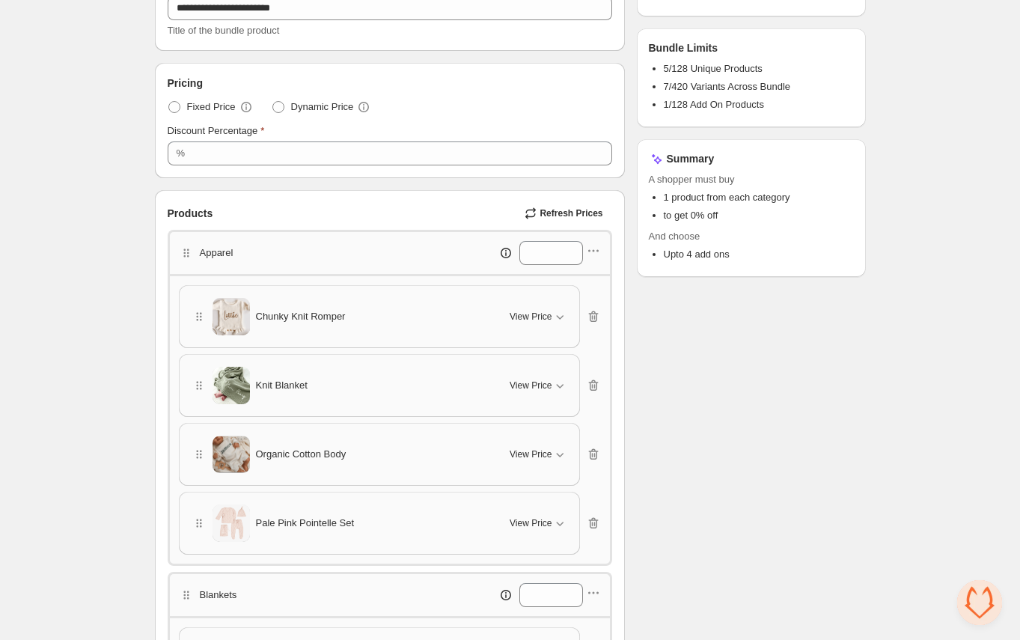
scroll to position [0, 0]
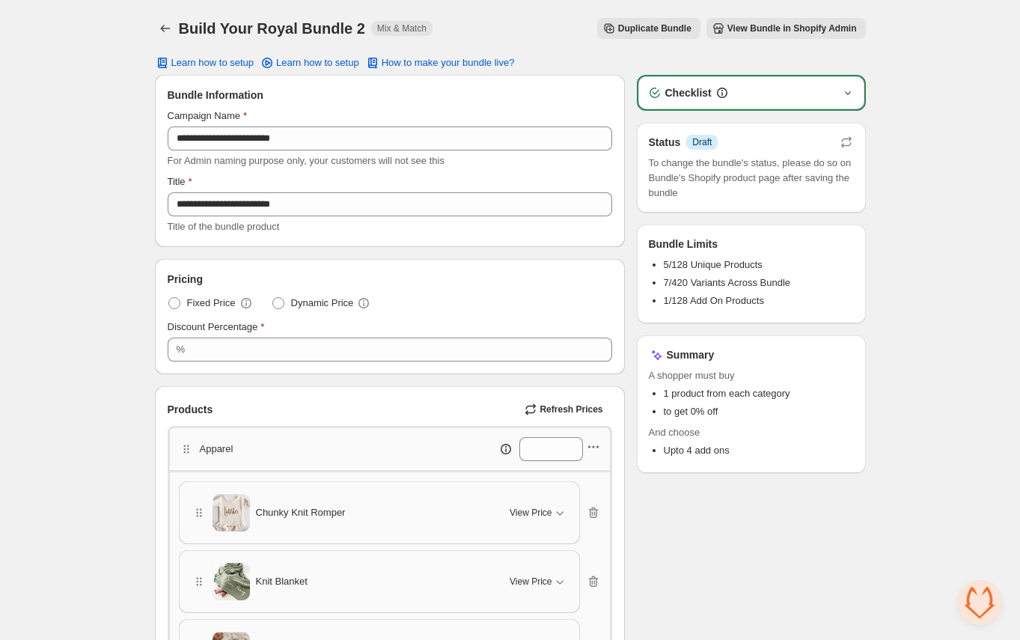
click at [591, 449] on icon "button" at bounding box center [593, 446] width 15 height 15
click at [597, 501] on span "Edit products" at bounding box center [600, 500] width 81 height 15
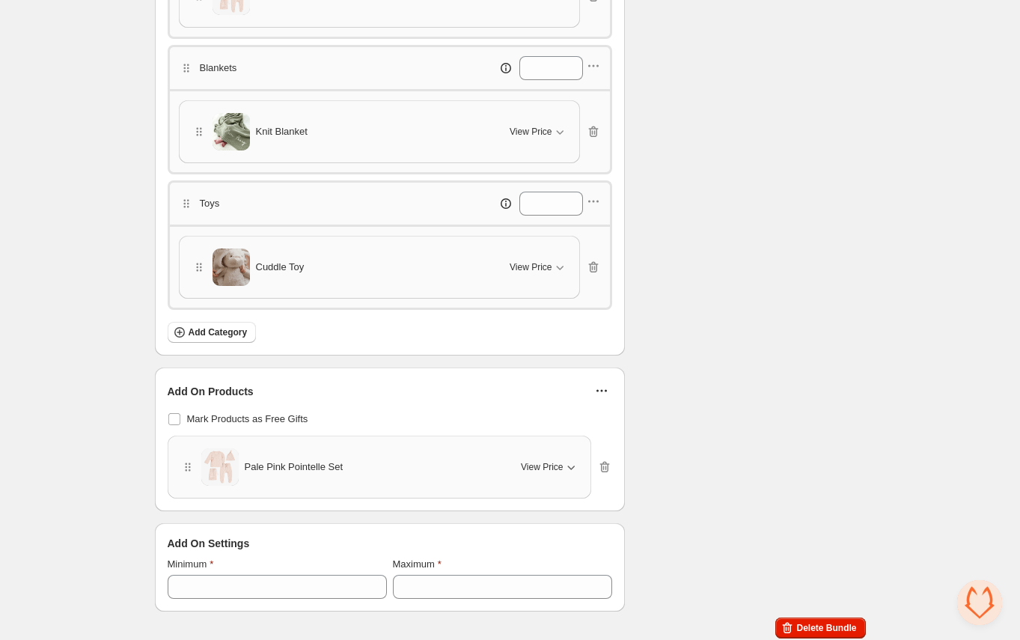
scroll to position [727, 0]
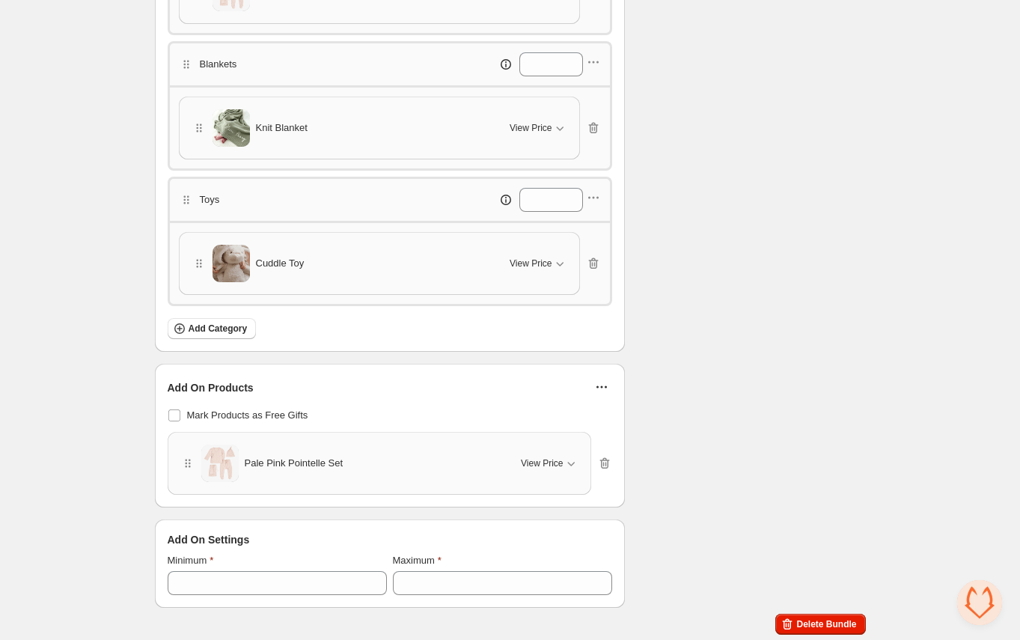
click at [391, 534] on div "Add On Settings" at bounding box center [390, 539] width 445 height 15
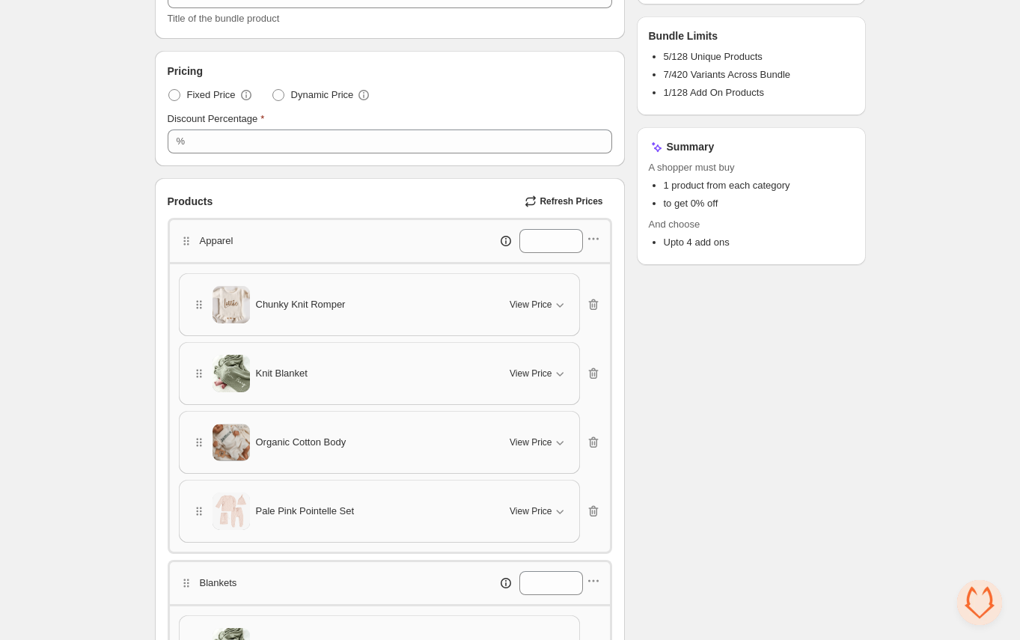
scroll to position [0, 0]
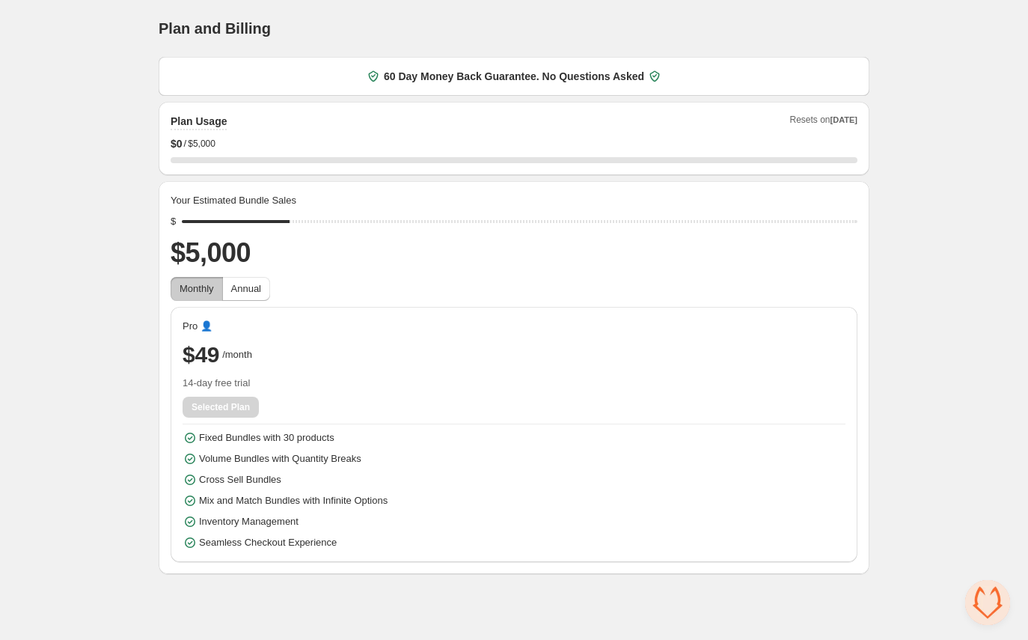
click at [721, 498] on div "Fixed Bundles with 30 products Volume Bundles with Quantity Breaks Cross Sell B…" at bounding box center [514, 490] width 663 height 120
click at [227, 409] on div "Selected Plan" at bounding box center [514, 407] width 663 height 21
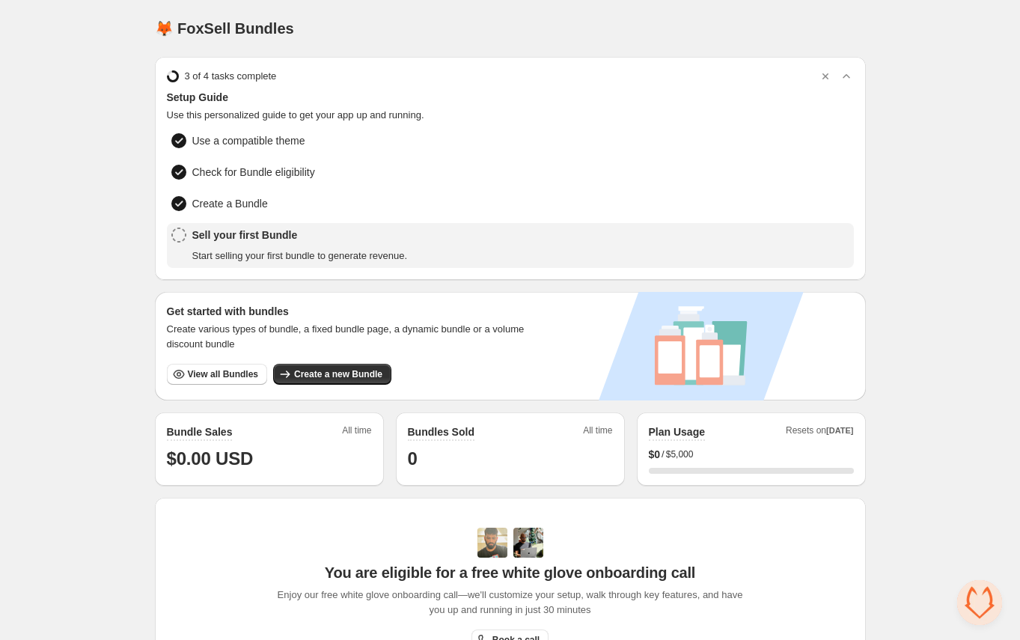
scroll to position [322, 0]
